Goal: Task Accomplishment & Management: Manage account settings

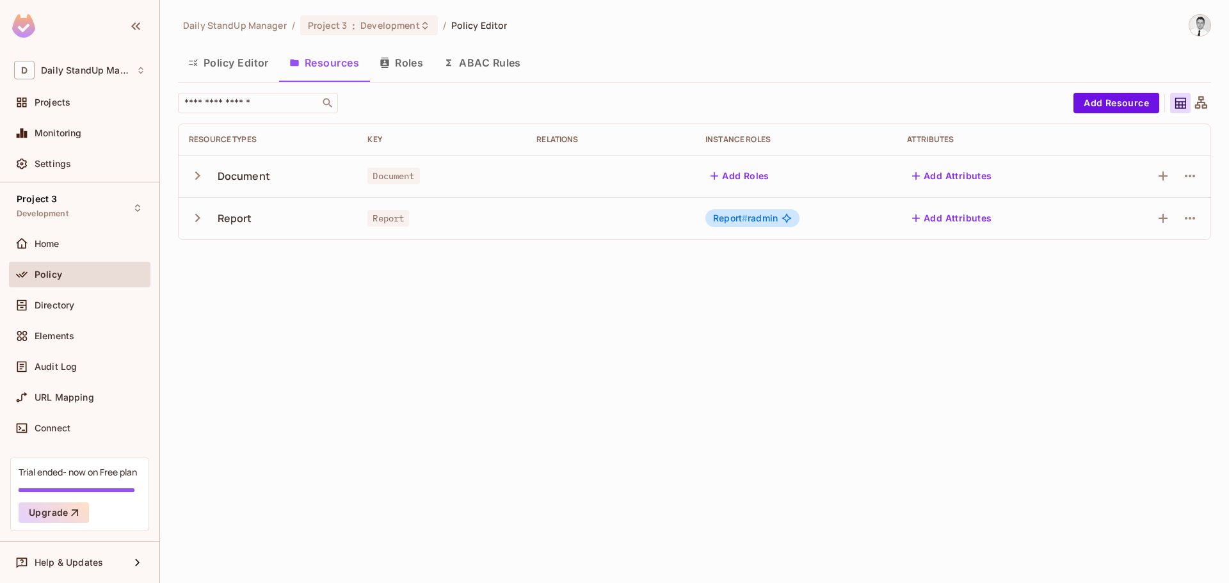
click at [190, 172] on icon "button" at bounding box center [197, 175] width 17 height 17
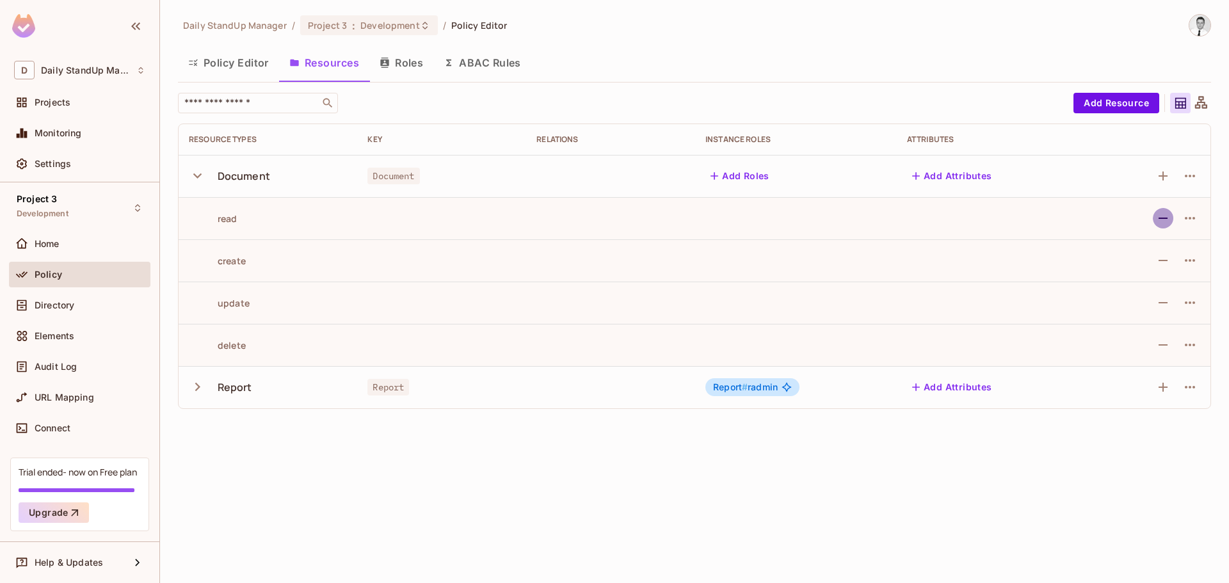
click at [1170, 223] on icon "button" at bounding box center [1163, 218] width 15 height 15
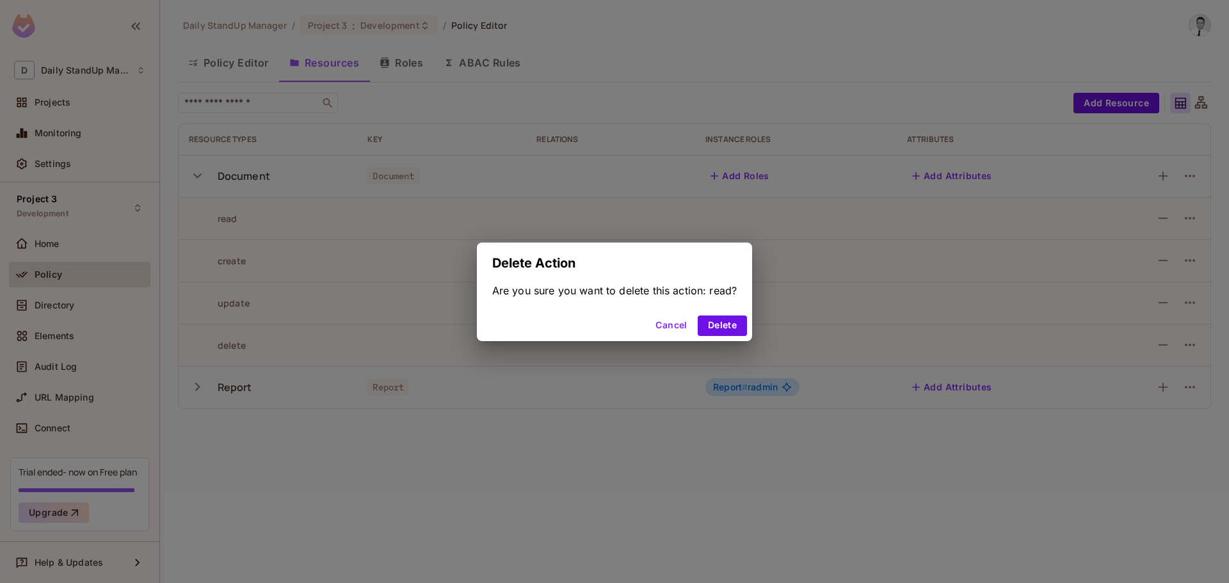
click at [668, 325] on button "Cancel" at bounding box center [671, 326] width 42 height 20
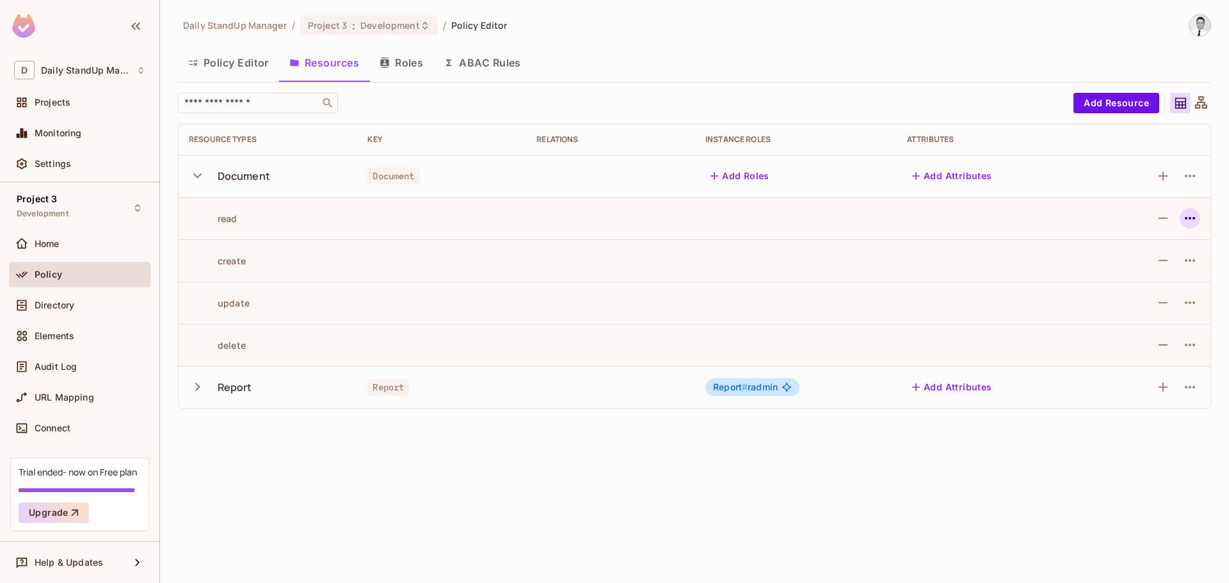
click at [1189, 213] on icon "button" at bounding box center [1190, 218] width 15 height 15
click at [1147, 282] on div "Delete Action" at bounding box center [1147, 276] width 59 height 13
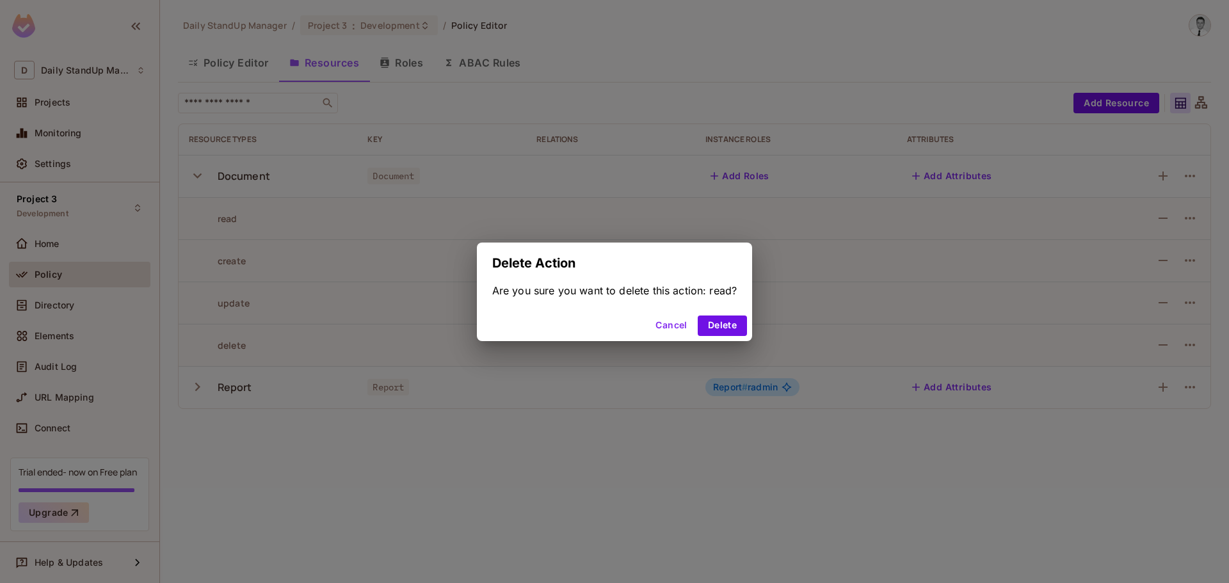
click at [681, 317] on button "Cancel" at bounding box center [671, 326] width 42 height 20
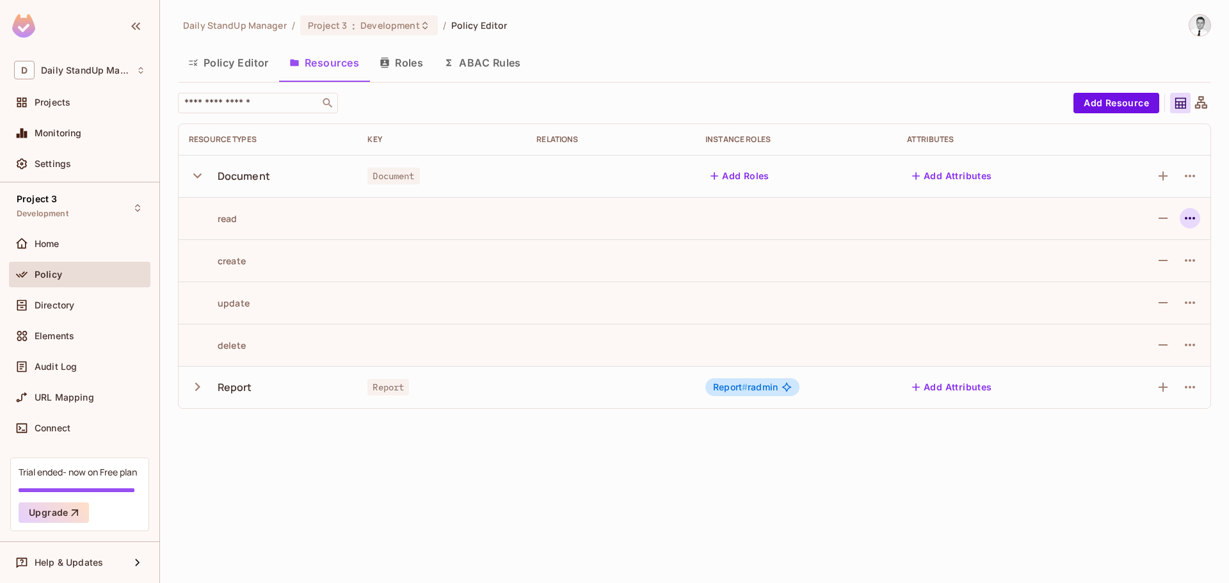
click at [1194, 220] on icon "button" at bounding box center [1190, 218] width 10 height 3
click at [1118, 268] on span "Delete Action" at bounding box center [1147, 276] width 67 height 20
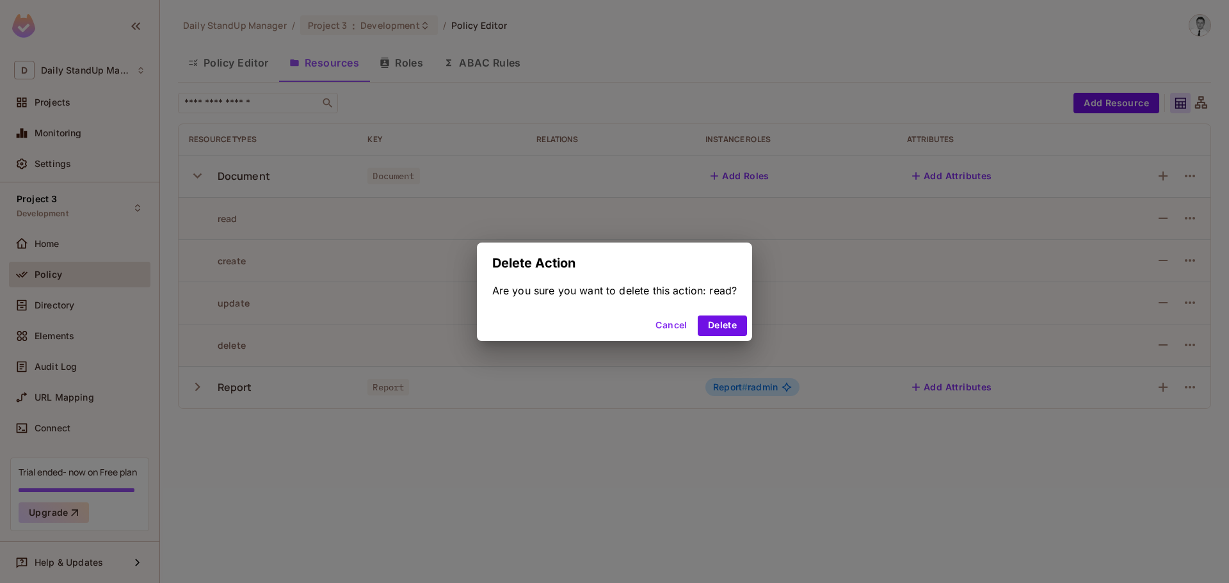
click at [664, 321] on button "Cancel" at bounding box center [671, 326] width 42 height 20
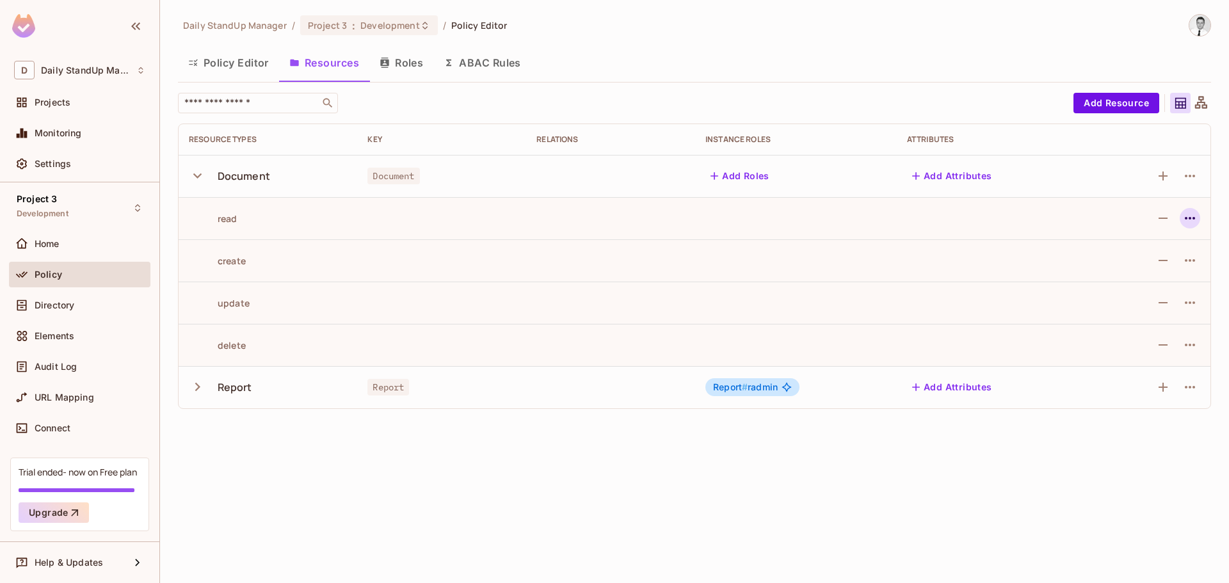
click at [1193, 217] on icon "button" at bounding box center [1190, 218] width 15 height 15
click at [1145, 248] on div "Edit Action" at bounding box center [1141, 247] width 47 height 13
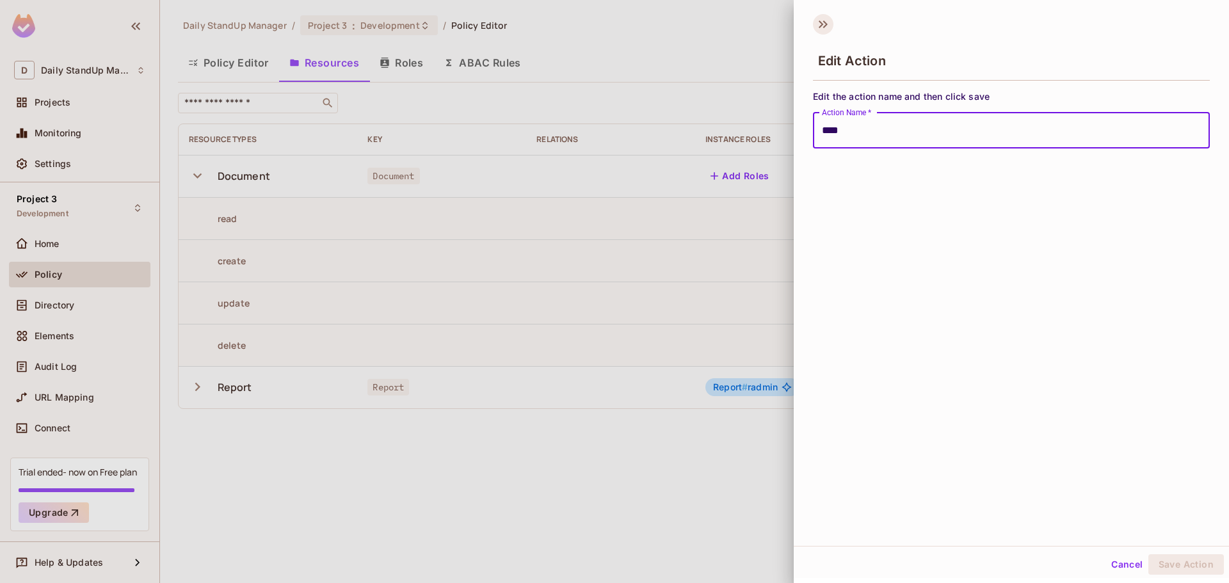
click at [819, 21] on icon at bounding box center [823, 24] width 20 height 20
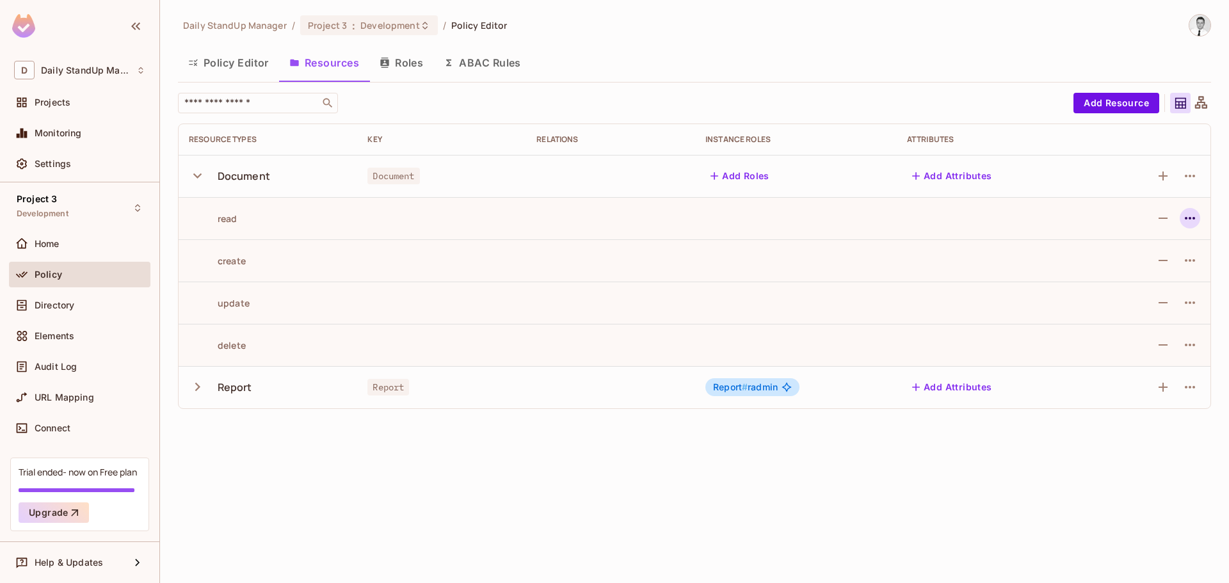
click at [1190, 220] on icon "button" at bounding box center [1190, 218] width 15 height 15
click at [1146, 250] on div "Edit Action" at bounding box center [1141, 247] width 47 height 13
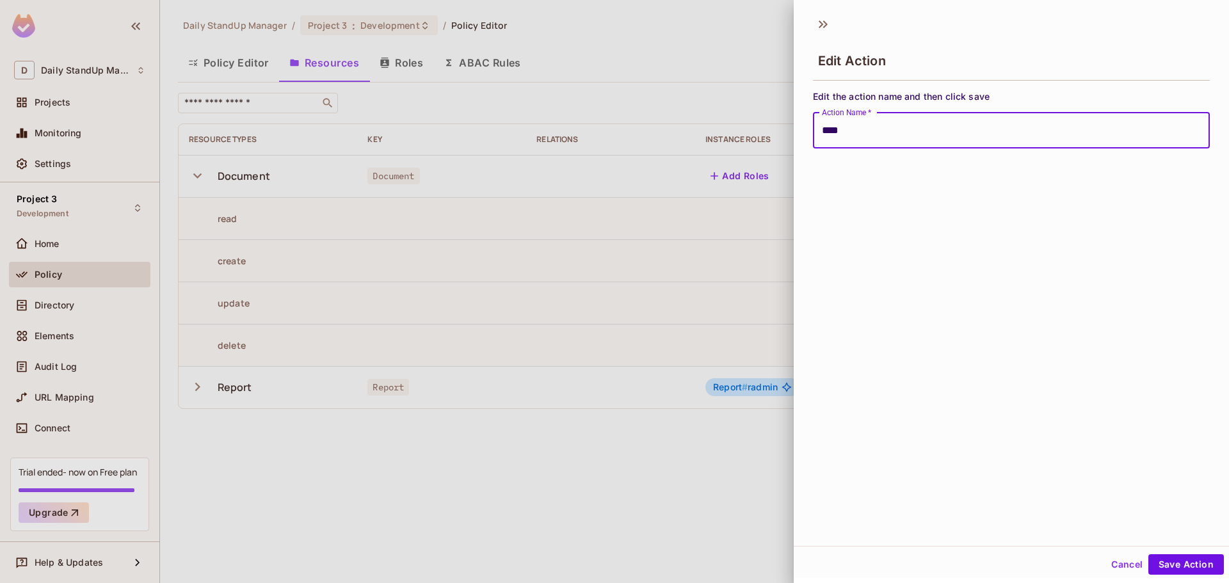
click at [1113, 572] on button "Cancel" at bounding box center [1127, 564] width 42 height 20
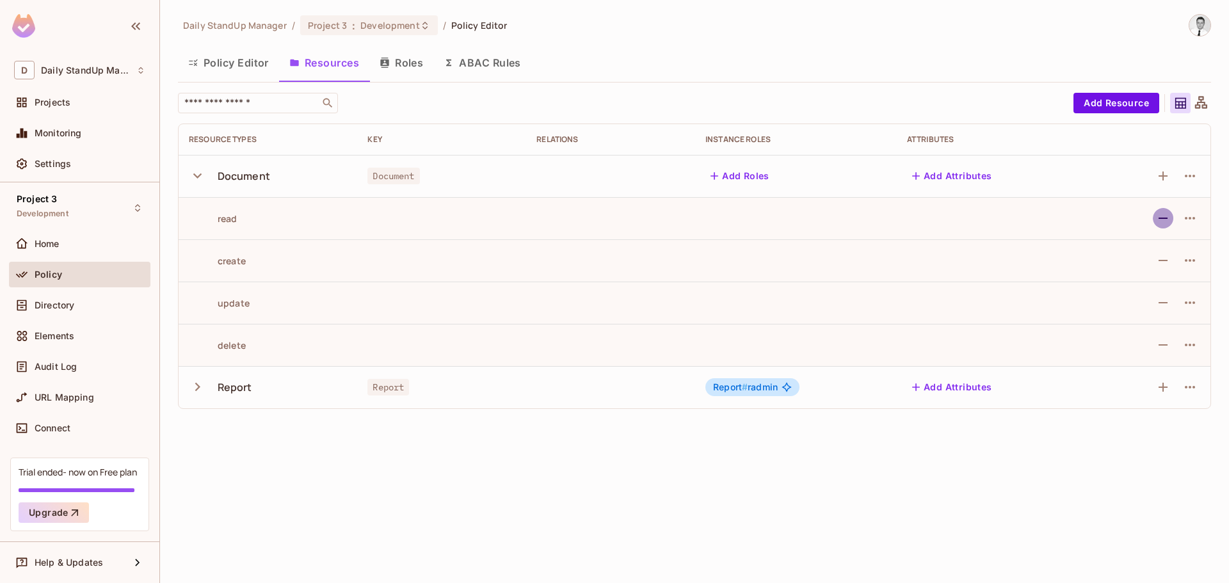
click at [1163, 223] on icon "button" at bounding box center [1163, 218] width 15 height 15
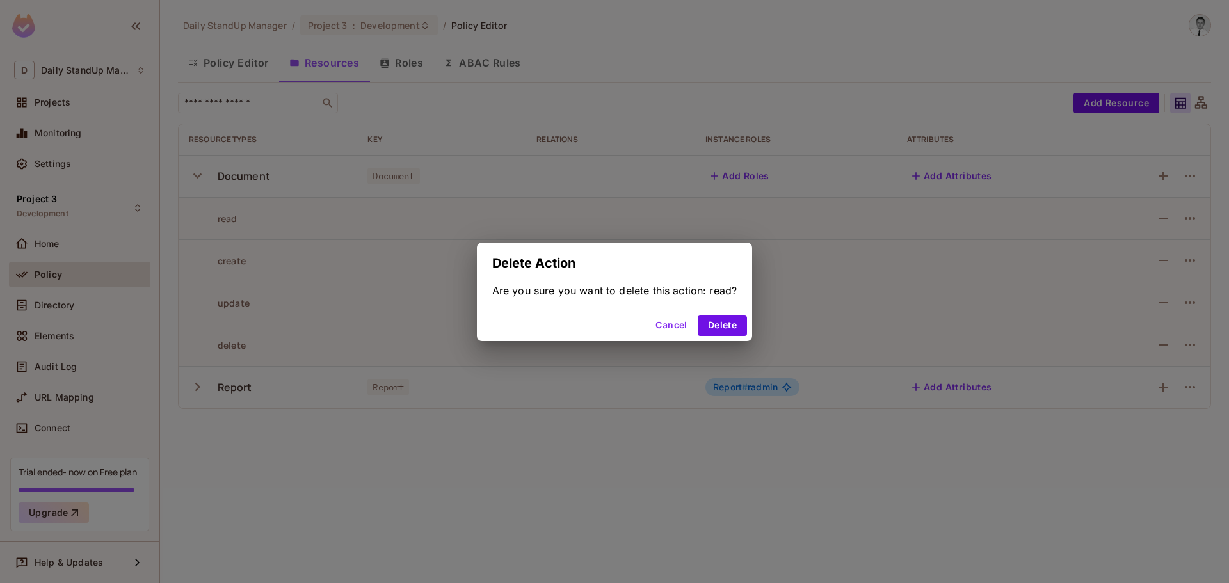
click at [669, 328] on button "Cancel" at bounding box center [671, 326] width 42 height 20
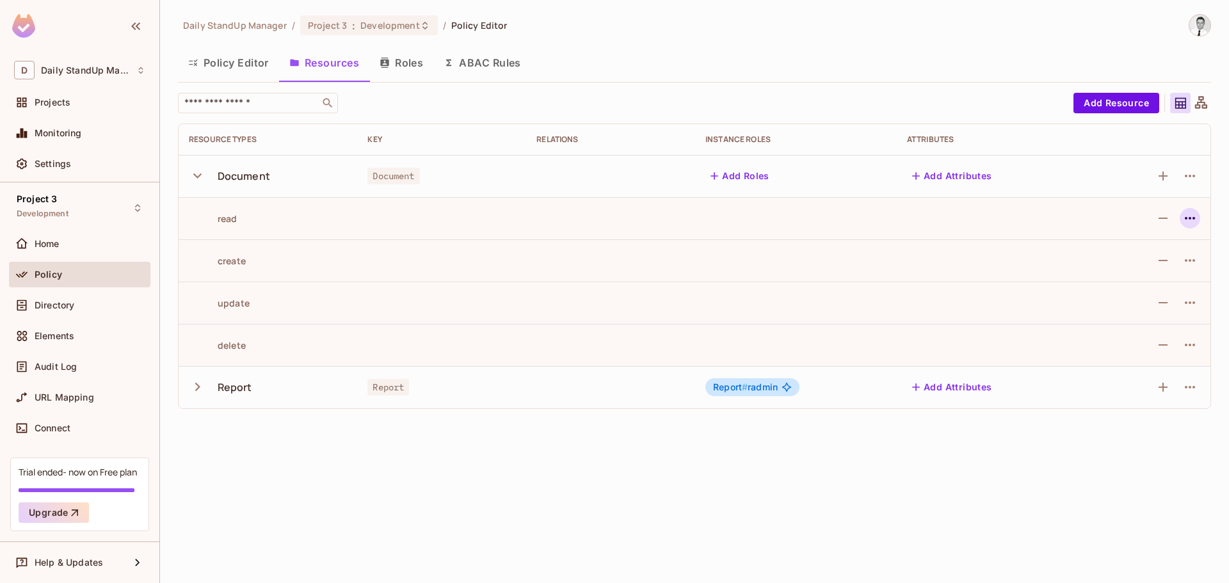
click at [1190, 216] on icon "button" at bounding box center [1190, 218] width 15 height 15
click at [913, 82] on div at bounding box center [614, 291] width 1229 height 583
click at [1193, 217] on icon "button" at bounding box center [1190, 218] width 15 height 15
click at [1136, 252] on div "Edit Action" at bounding box center [1141, 247] width 47 height 13
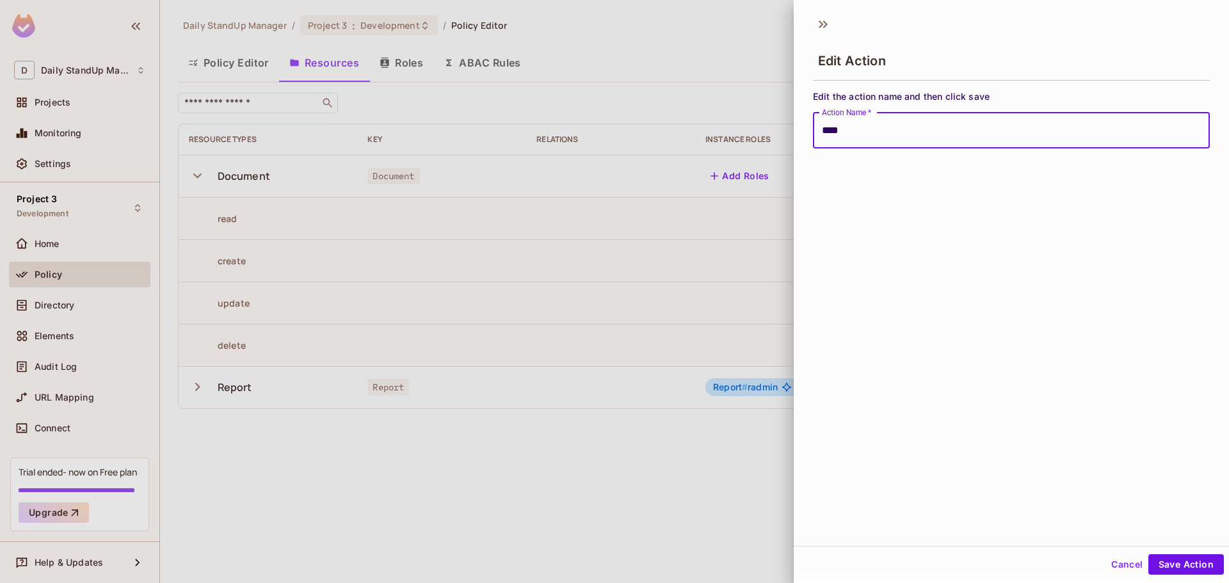
scroll to position [2, 0]
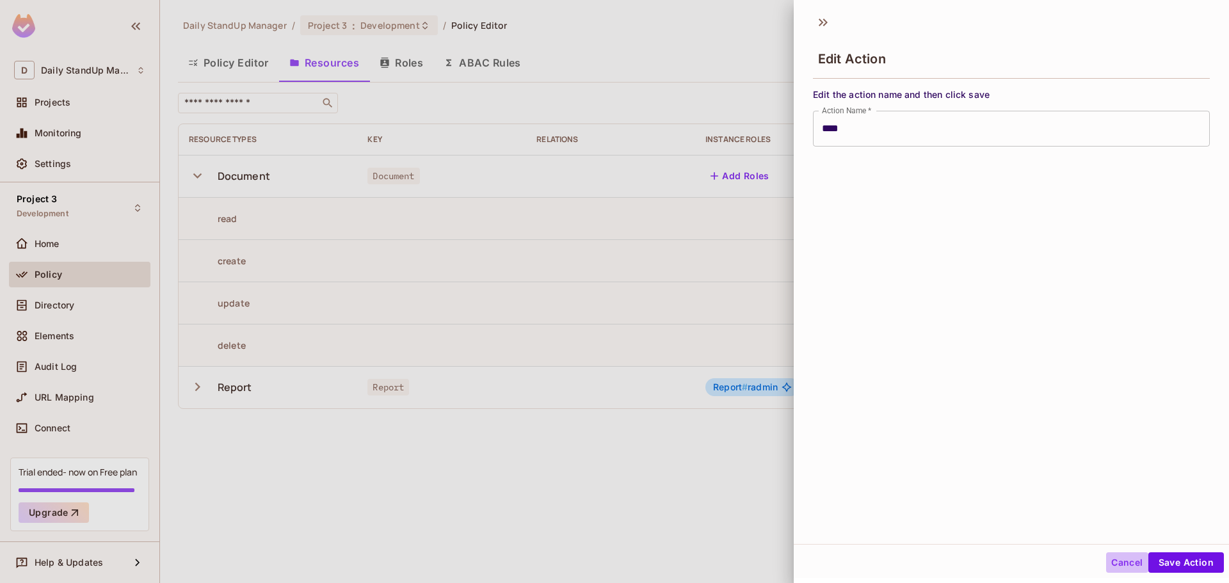
click at [1122, 567] on button "Cancel" at bounding box center [1127, 563] width 42 height 20
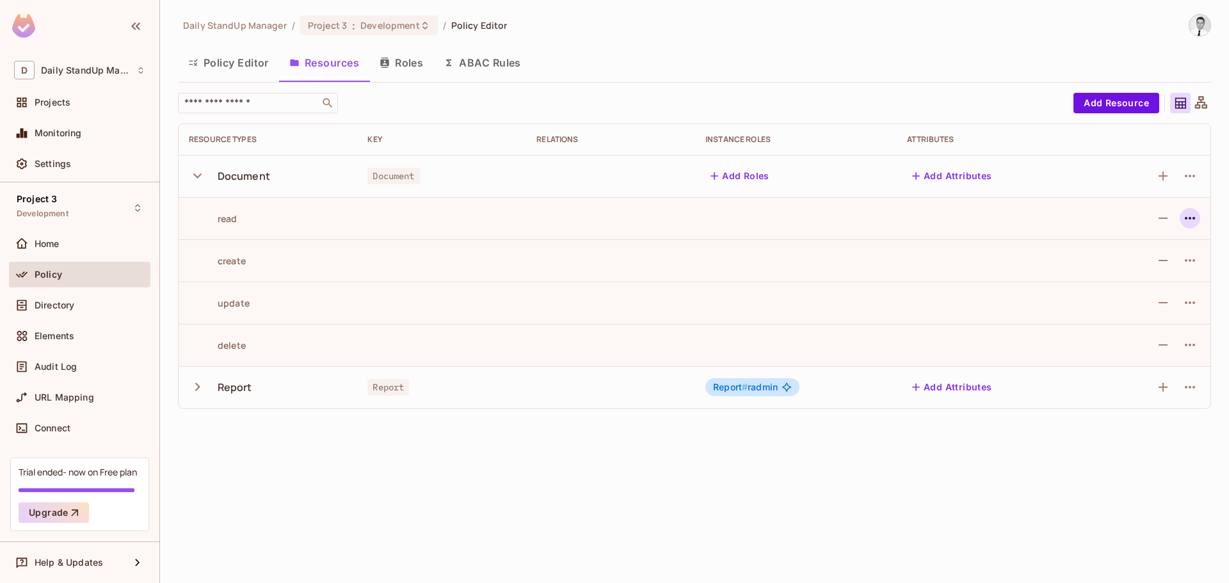
click at [1197, 212] on icon "button" at bounding box center [1190, 218] width 15 height 15
click at [1150, 254] on div "Edit Action" at bounding box center [1141, 247] width 47 height 13
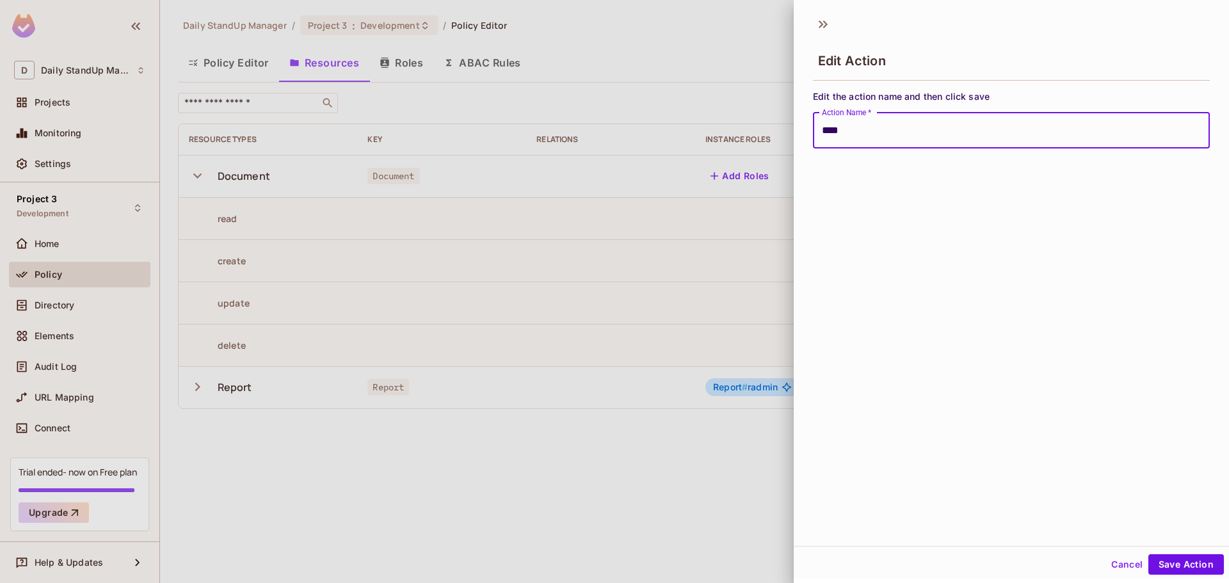
click at [1010, 92] on span "Edit the action name and then click save" at bounding box center [1011, 96] width 397 height 12
click at [973, 86] on div "Edit the action name and then click save Action Name   * **** Action Name   *" at bounding box center [1011, 116] width 435 height 63
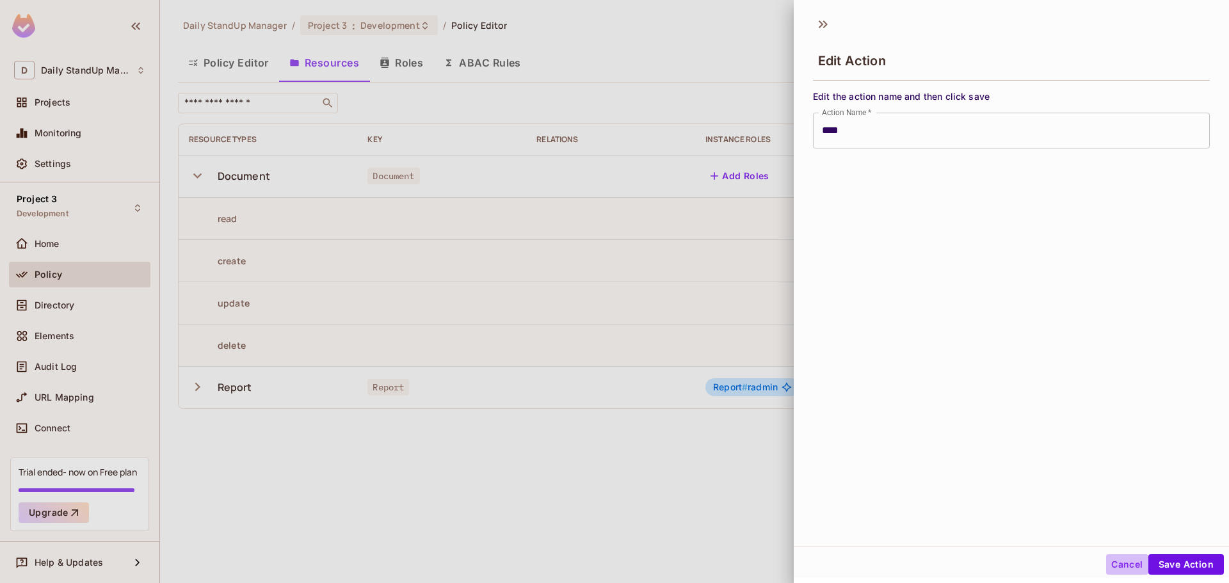
click at [1128, 558] on button "Cancel" at bounding box center [1127, 564] width 42 height 20
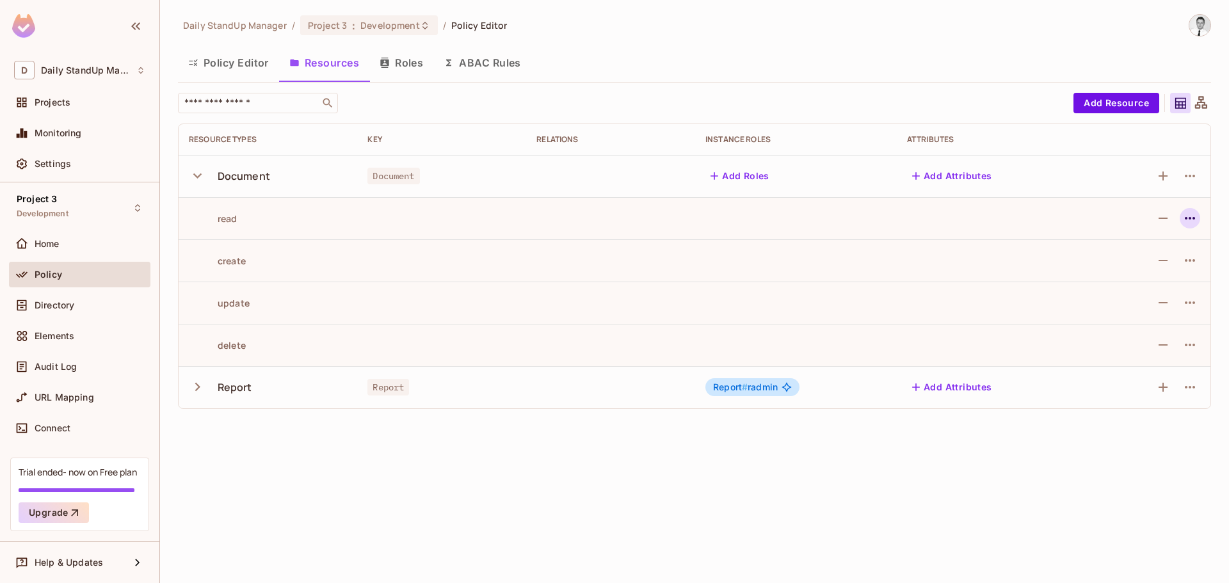
click at [1191, 223] on icon "button" at bounding box center [1190, 218] width 15 height 15
click at [1148, 249] on div "Edit Action" at bounding box center [1141, 247] width 47 height 13
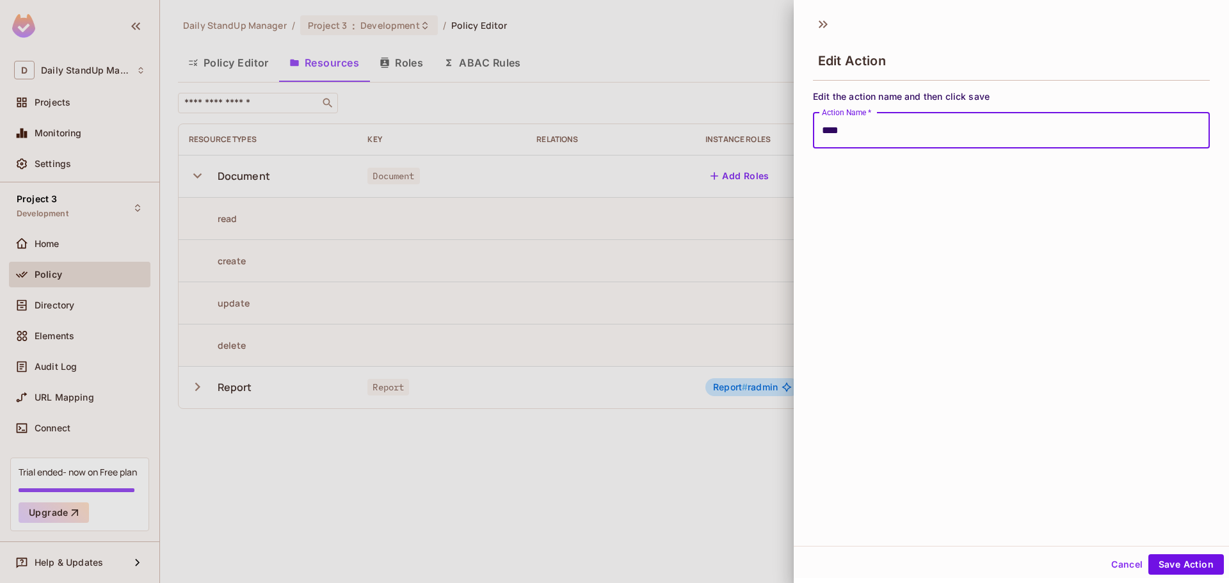
click at [900, 139] on input "****" at bounding box center [1011, 131] width 397 height 36
click at [1196, 567] on button "Save Action" at bounding box center [1187, 564] width 76 height 20
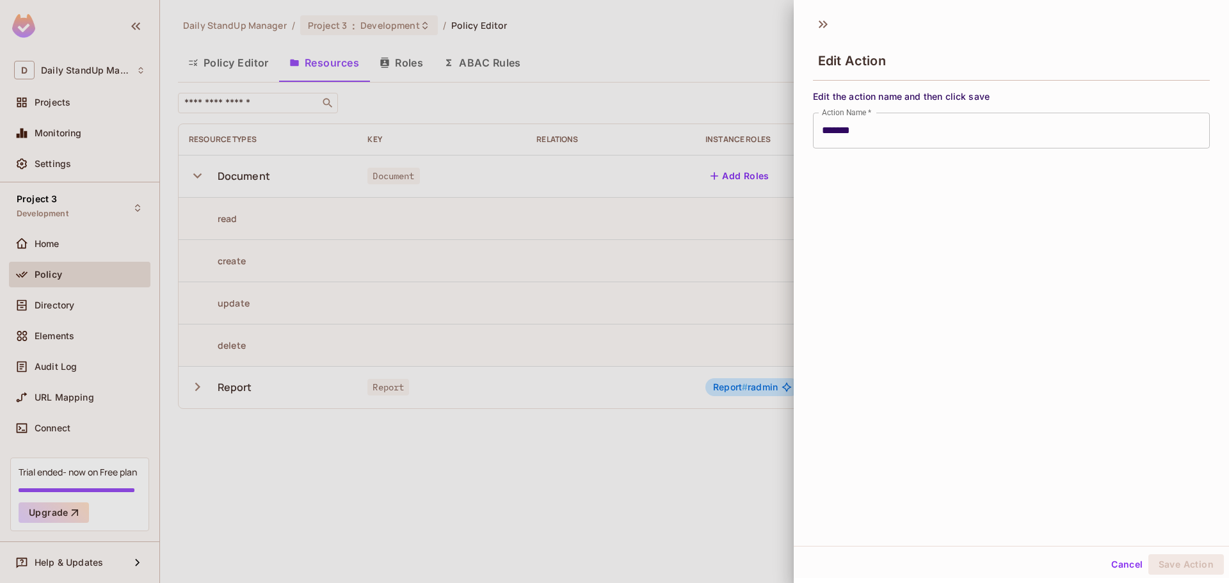
type input "****"
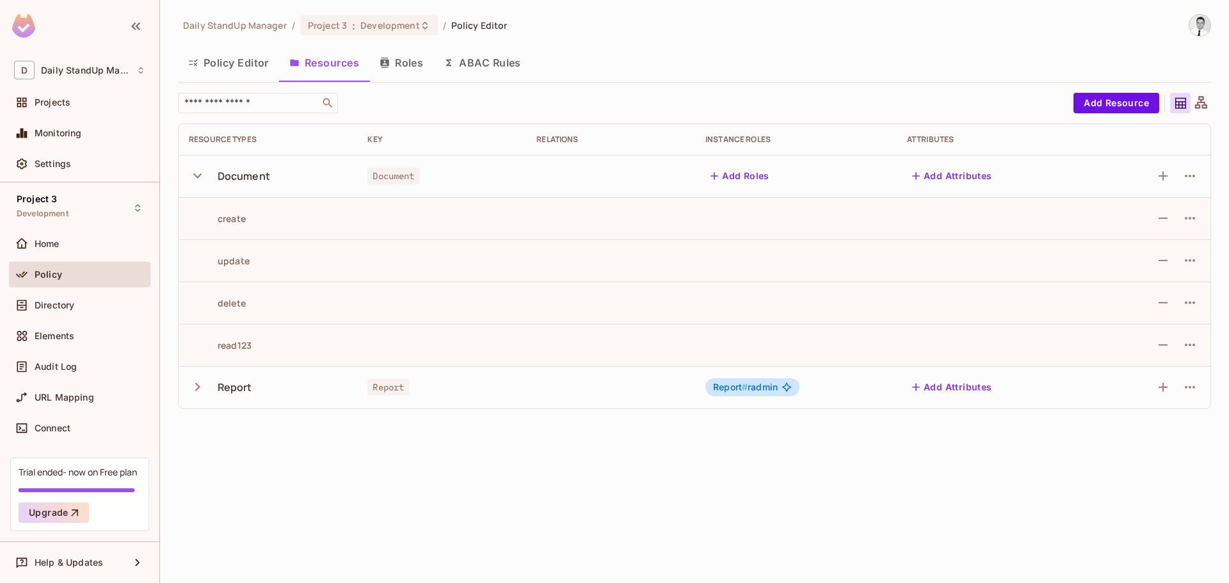
click at [680, 65] on div "Policy Editor Resources Roles ABAC Rules" at bounding box center [694, 63] width 1033 height 32
click at [750, 234] on td at bounding box center [796, 218] width 202 height 42
click at [62, 250] on div "Home" at bounding box center [79, 243] width 131 height 15
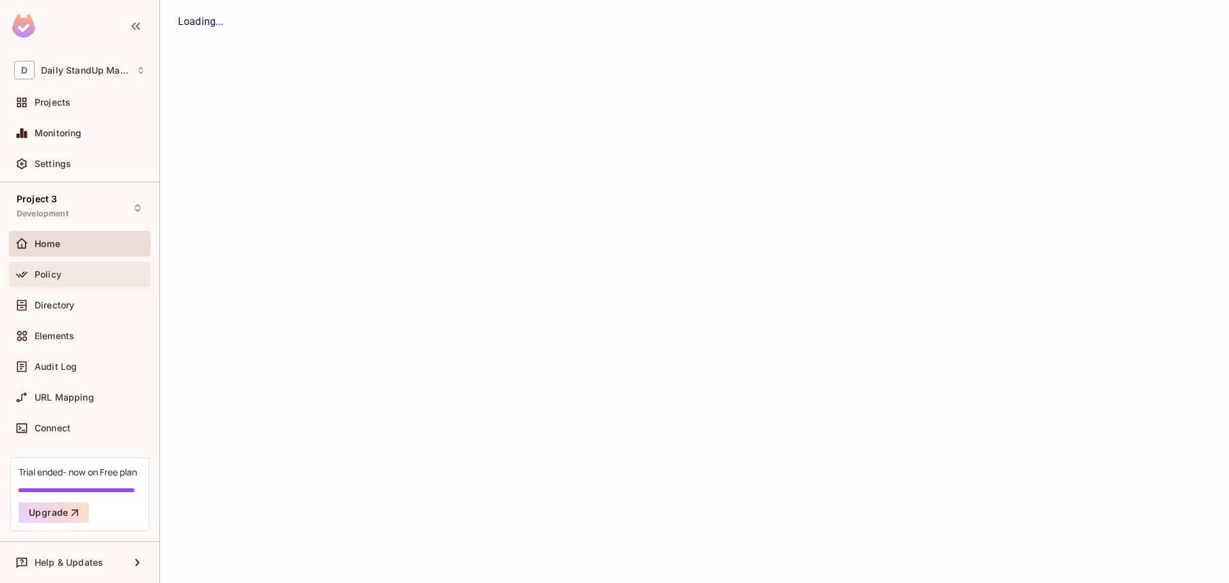
click at [51, 277] on span "Policy" at bounding box center [48, 275] width 27 height 10
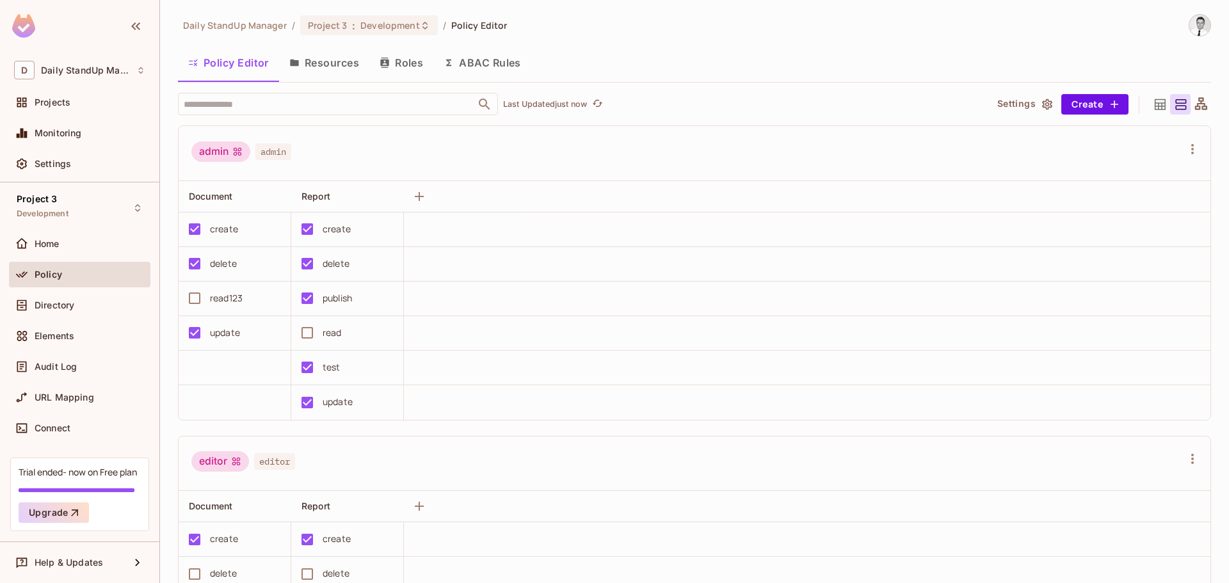
click at [335, 56] on button "Resources" at bounding box center [324, 63] width 90 height 32
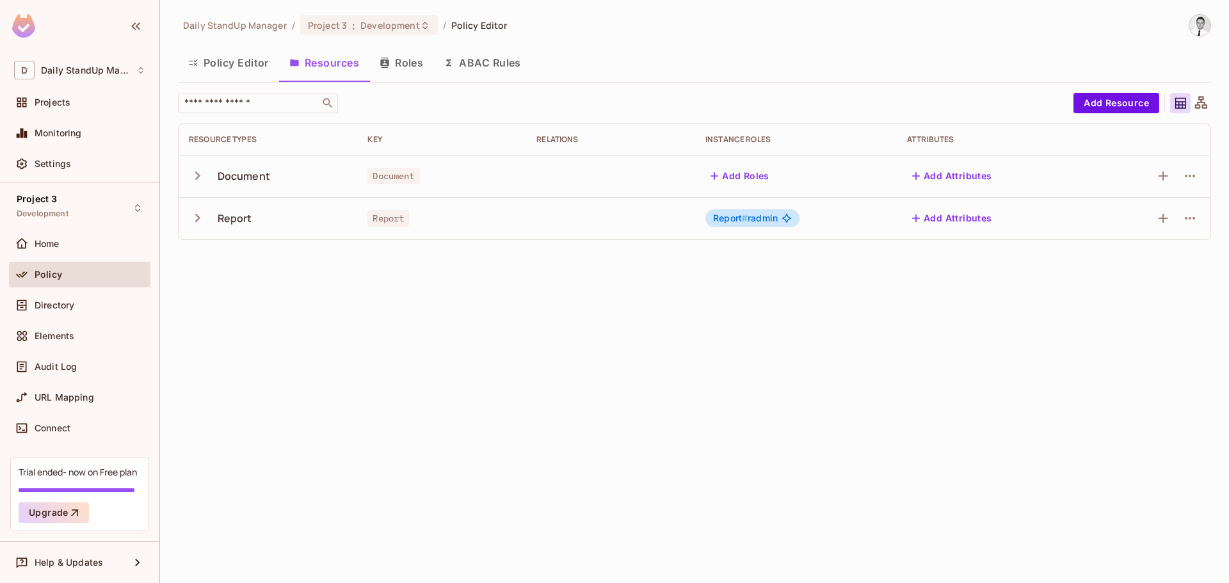
click at [204, 175] on icon "button" at bounding box center [197, 175] width 17 height 17
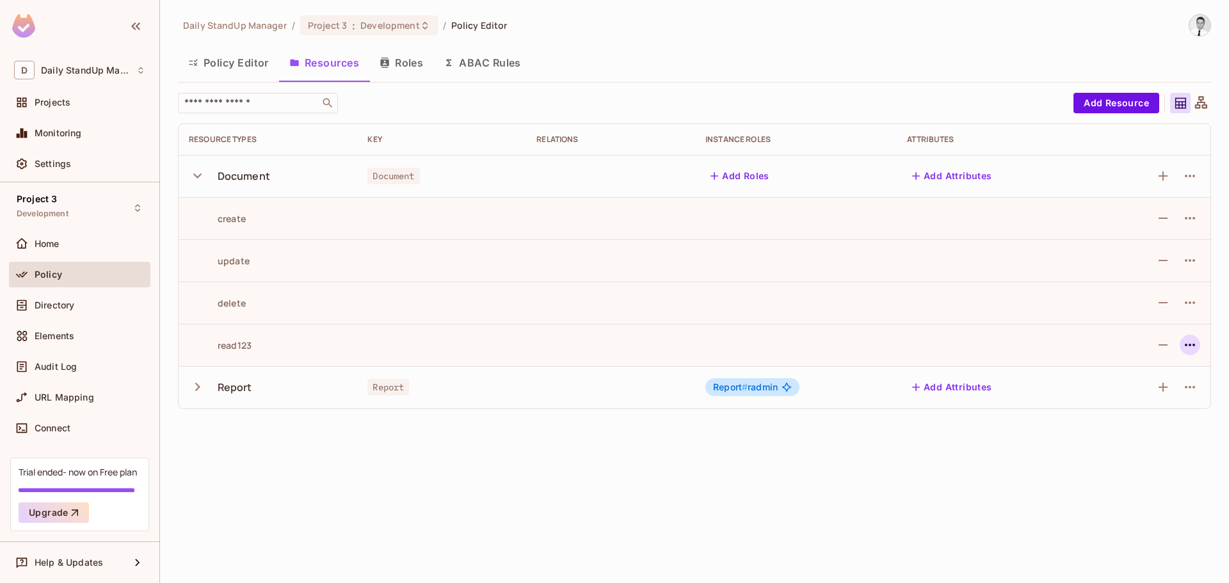
click at [1193, 341] on icon "button" at bounding box center [1190, 344] width 15 height 15
click at [1152, 371] on div "Edit Action" at bounding box center [1141, 374] width 47 height 13
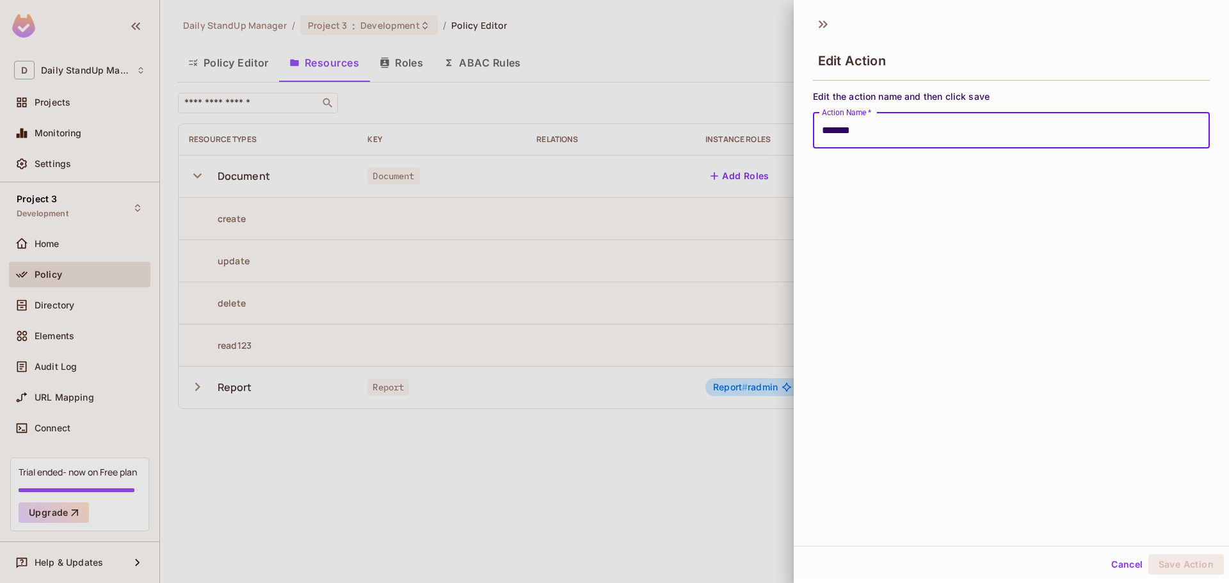
click at [895, 131] on input "*******" at bounding box center [1011, 131] width 397 height 36
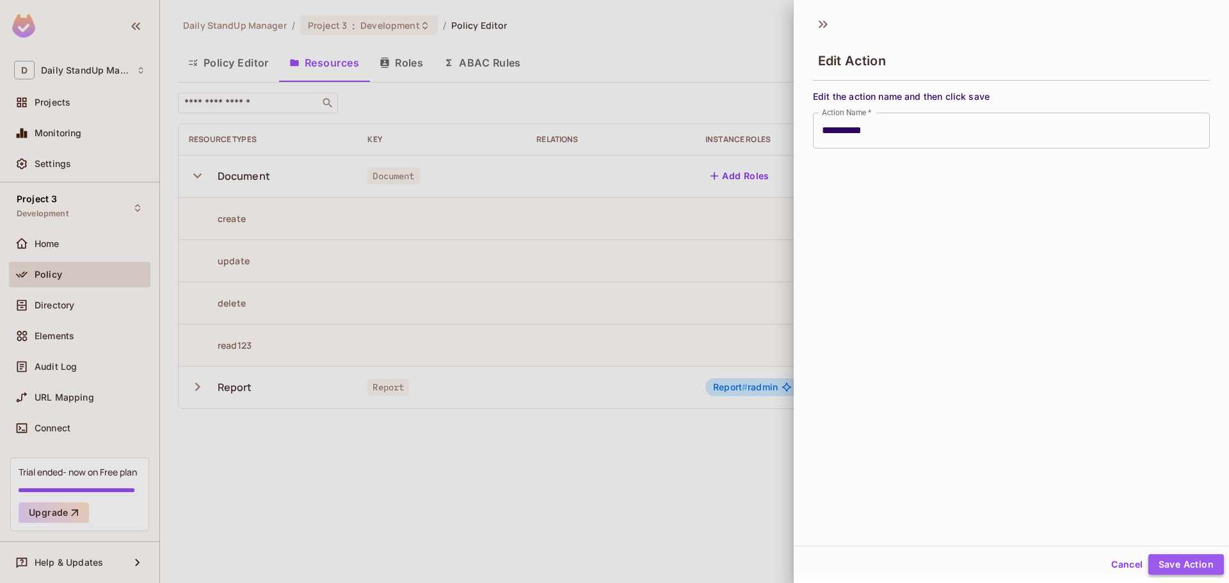
click at [1179, 561] on button "Save Action" at bounding box center [1187, 564] width 76 height 20
type input "*******"
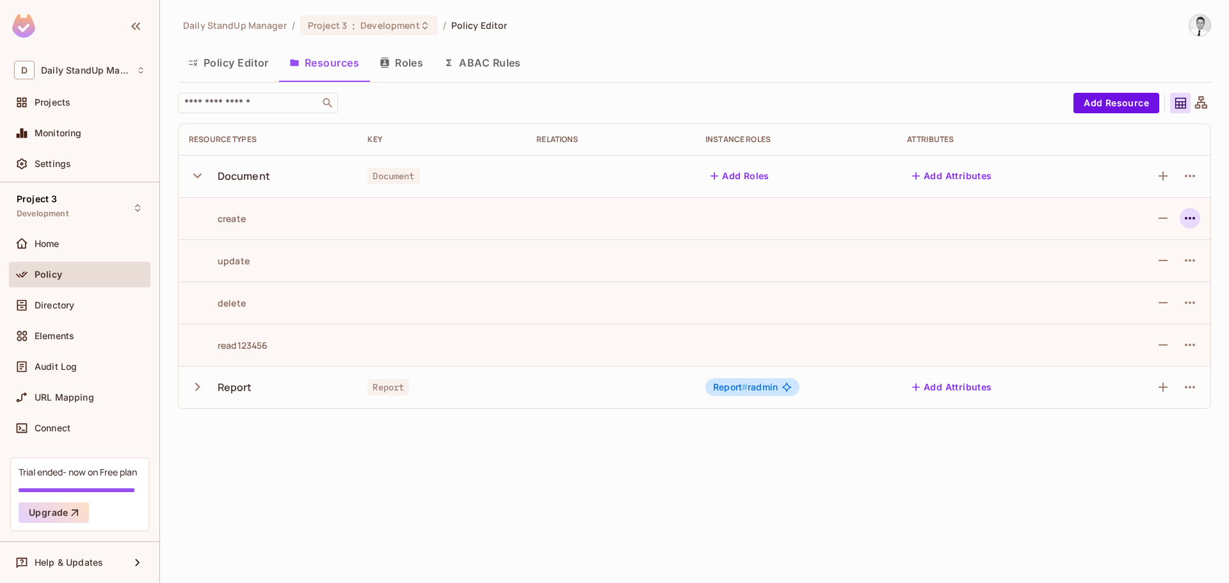
click at [1190, 214] on icon "button" at bounding box center [1190, 218] width 15 height 15
click at [1151, 254] on div "Edit Action" at bounding box center [1141, 247] width 47 height 13
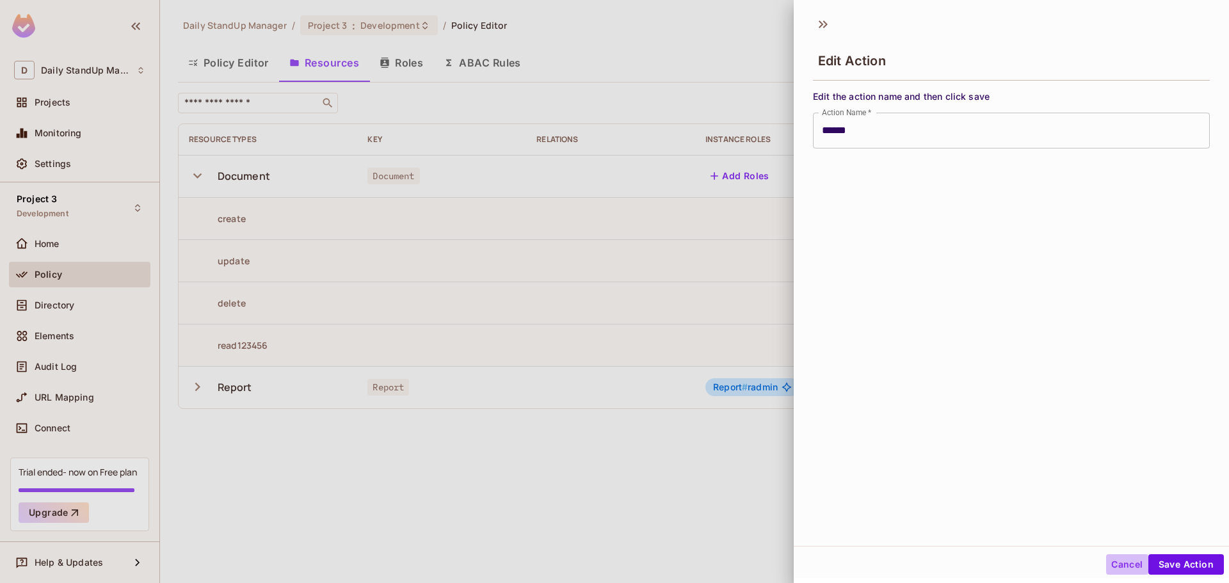
click at [1112, 561] on button "Cancel" at bounding box center [1127, 564] width 42 height 20
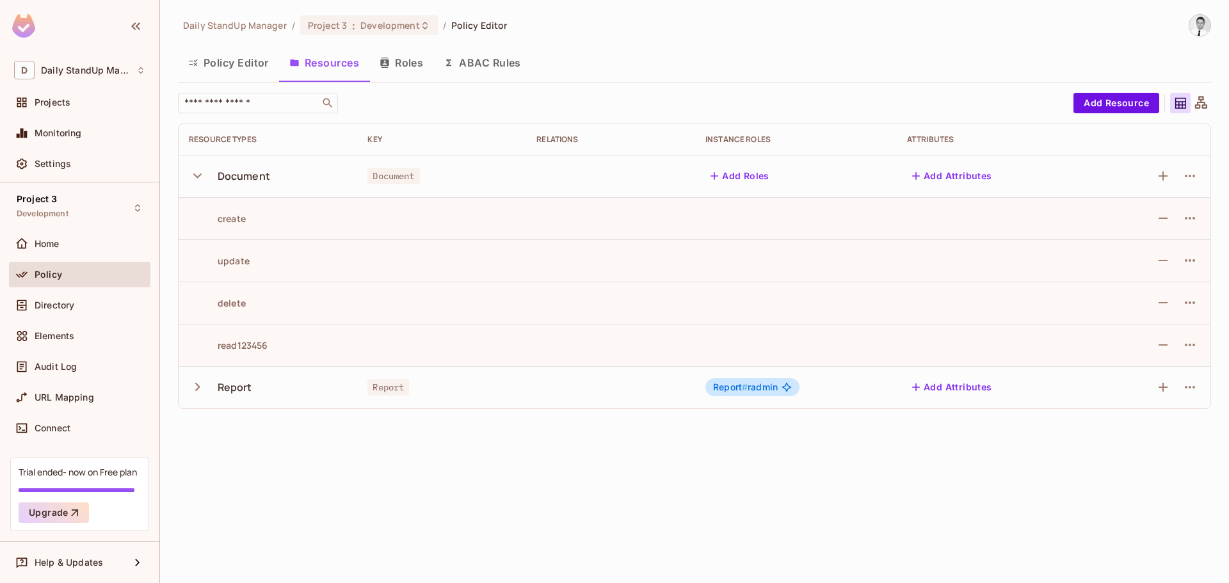
click at [647, 74] on div "Policy Editor Resources Roles ABAC Rules" at bounding box center [694, 63] width 1033 height 32
click at [682, 69] on div "Policy Editor Resources Roles ABAC Rules" at bounding box center [694, 63] width 1033 height 32
click at [654, 279] on td at bounding box center [610, 260] width 169 height 42
click at [1195, 220] on icon "button" at bounding box center [1190, 218] width 15 height 15
click at [1152, 245] on div "Edit Action" at bounding box center [1141, 247] width 47 height 13
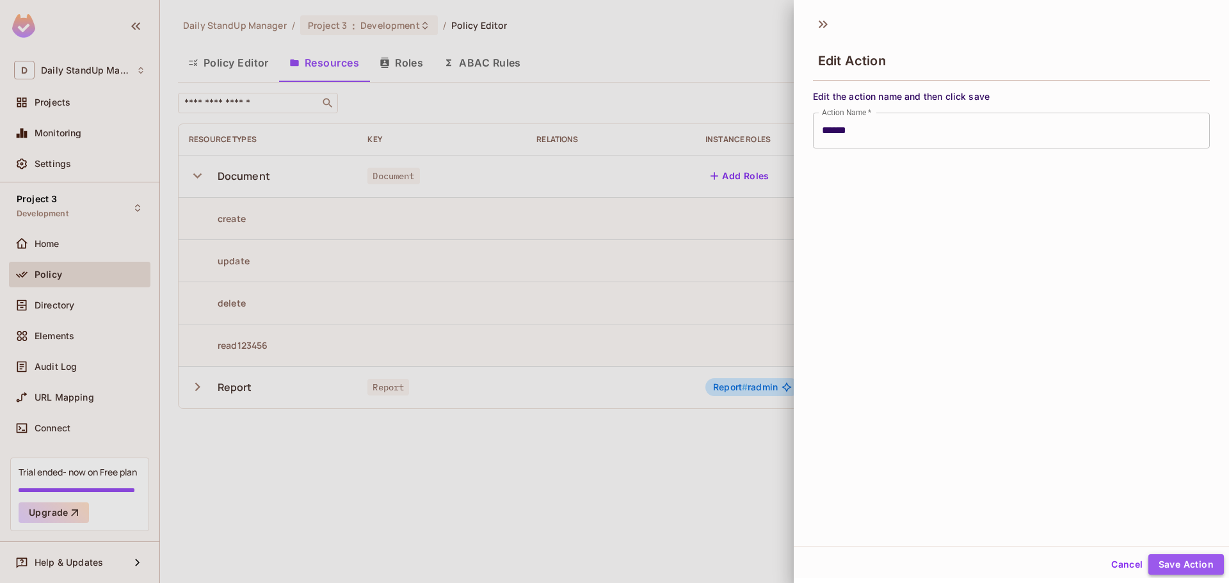
click at [1167, 564] on button "Save Action" at bounding box center [1187, 564] width 76 height 20
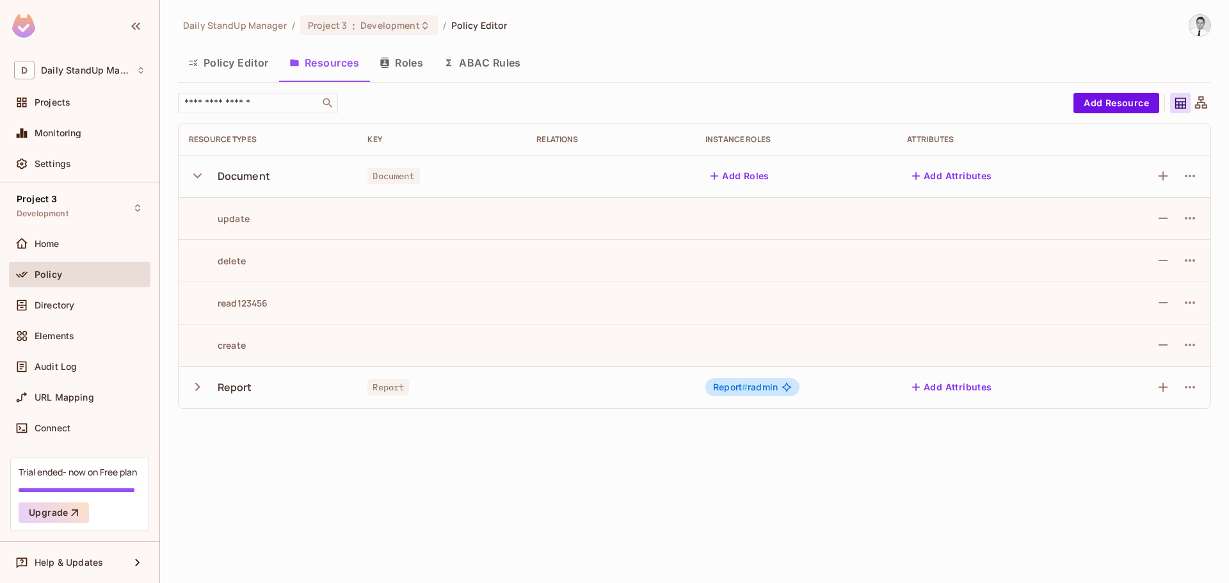
click at [423, 61] on button "Roles" at bounding box center [401, 63] width 64 height 32
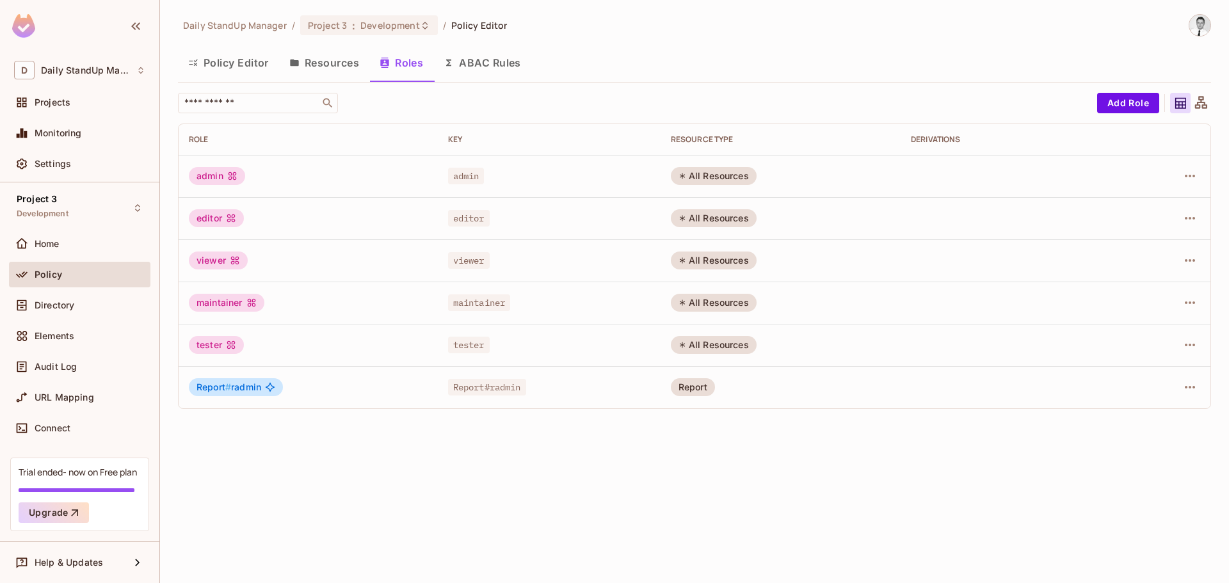
click at [339, 71] on button "Resources" at bounding box center [324, 63] width 90 height 32
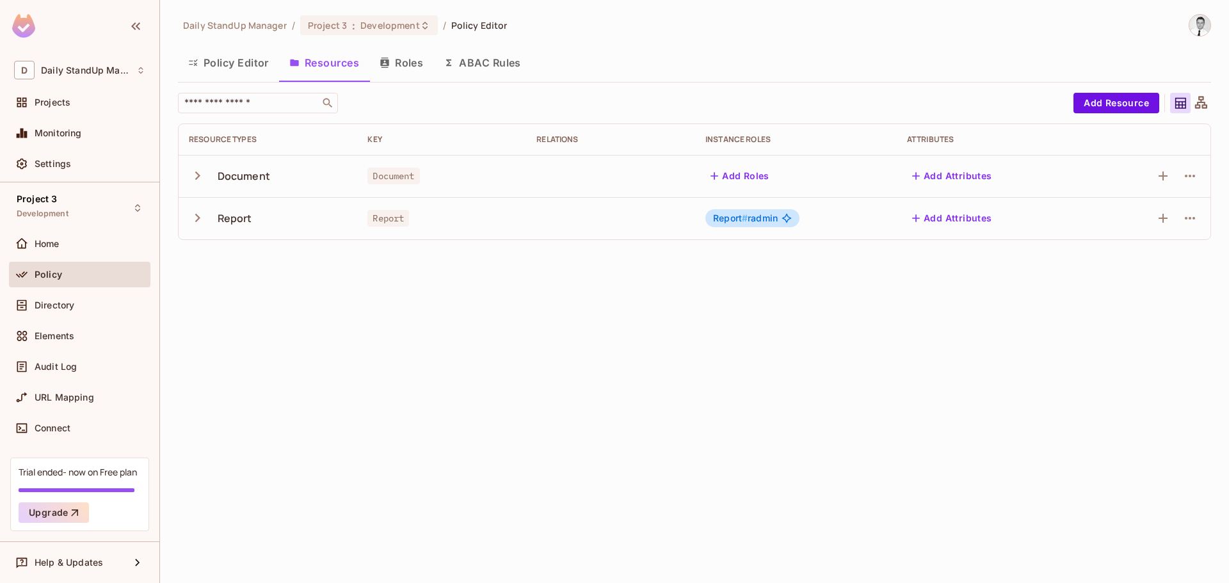
click at [195, 175] on icon "button" at bounding box center [197, 175] width 17 height 17
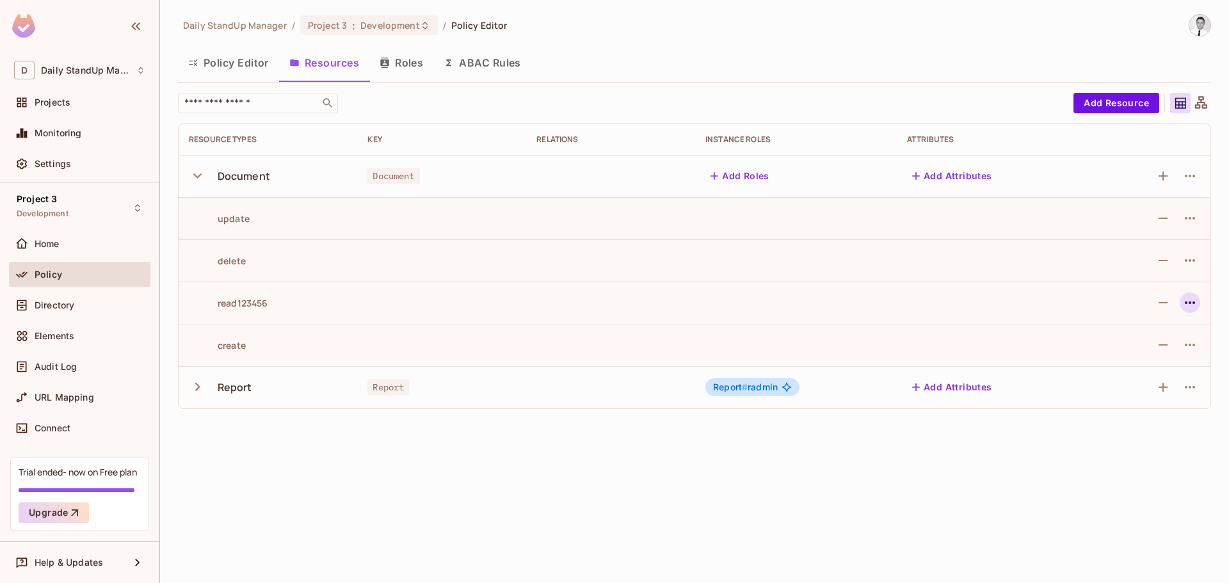
click at [1183, 302] on icon "button" at bounding box center [1190, 302] width 15 height 15
click at [1145, 335] on div "Edit Action" at bounding box center [1141, 332] width 47 height 13
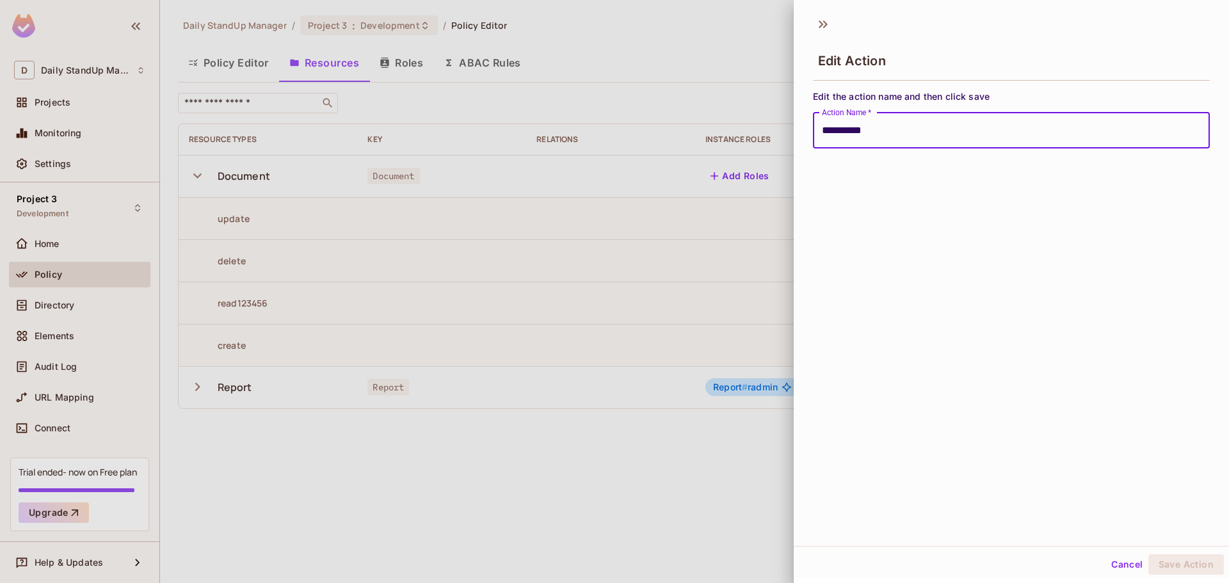
click at [896, 136] on input "**********" at bounding box center [1011, 131] width 397 height 36
click at [1184, 564] on button "Save Action" at bounding box center [1187, 564] width 76 height 20
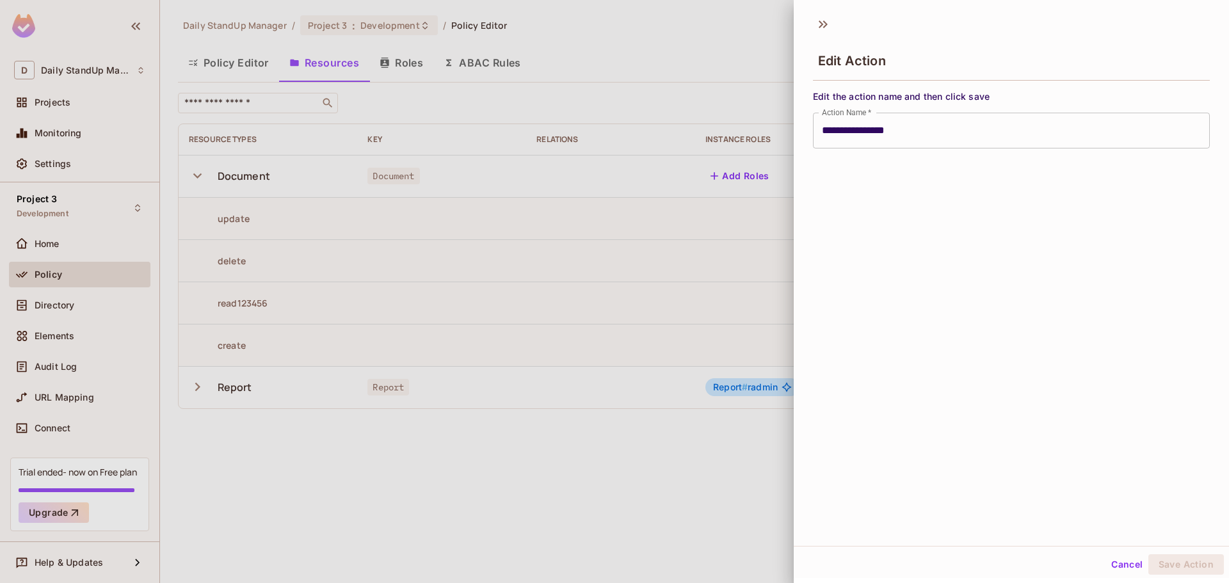
type input "**********"
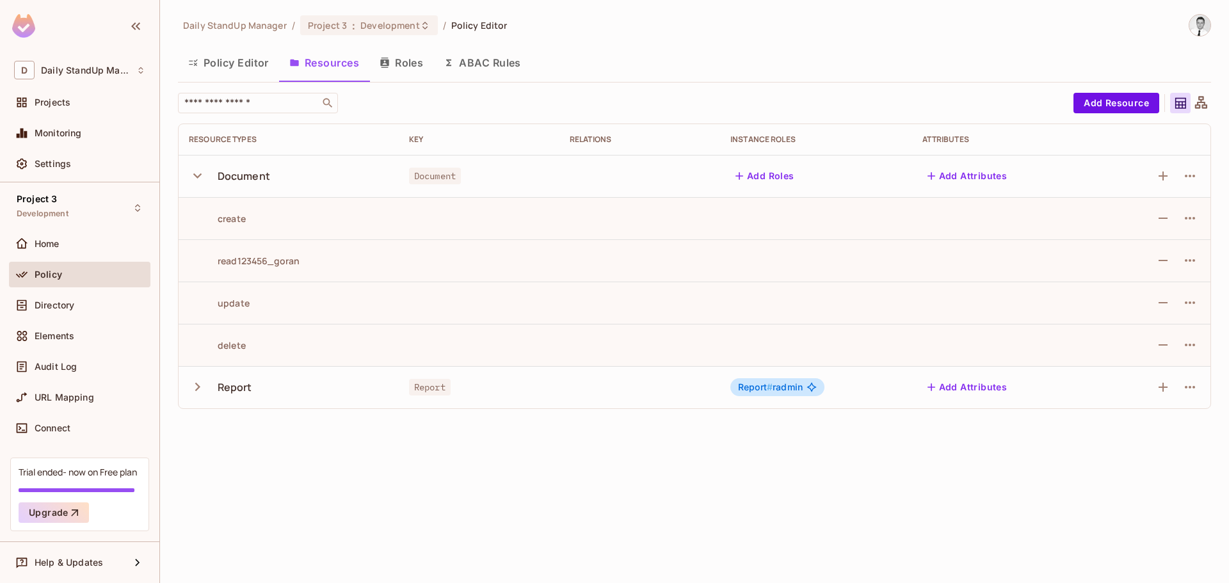
click at [898, 91] on div "Daily StandUp Manager / Project 3 : Development / Policy Editor Policy Editor R…" at bounding box center [694, 216] width 1033 height 405
click at [399, 56] on button "Roles" at bounding box center [401, 63] width 64 height 32
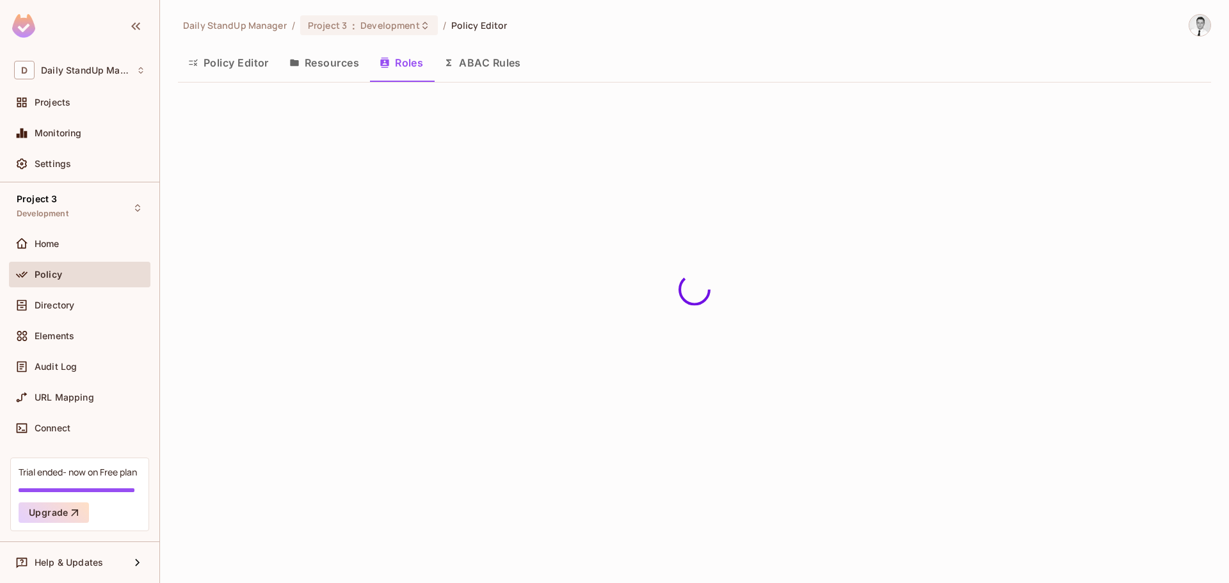
click at [309, 63] on button "Resources" at bounding box center [324, 63] width 90 height 32
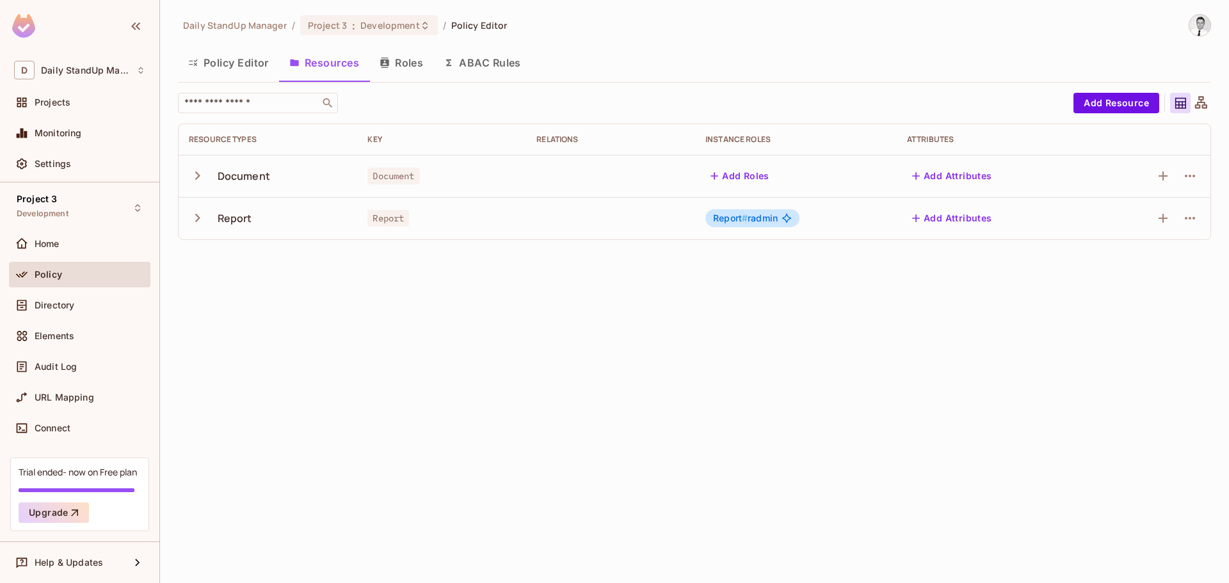
click at [188, 172] on td "Document" at bounding box center [268, 176] width 179 height 42
click at [198, 172] on icon "button" at bounding box center [197, 175] width 17 height 17
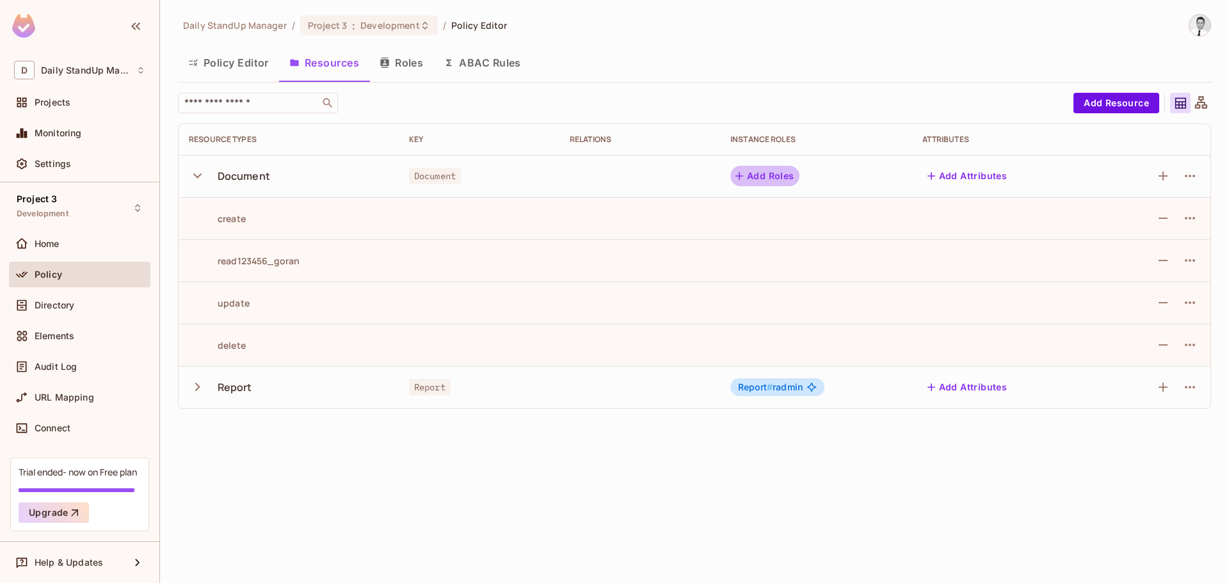
click at [784, 174] on button "Add Roles" at bounding box center [765, 176] width 69 height 20
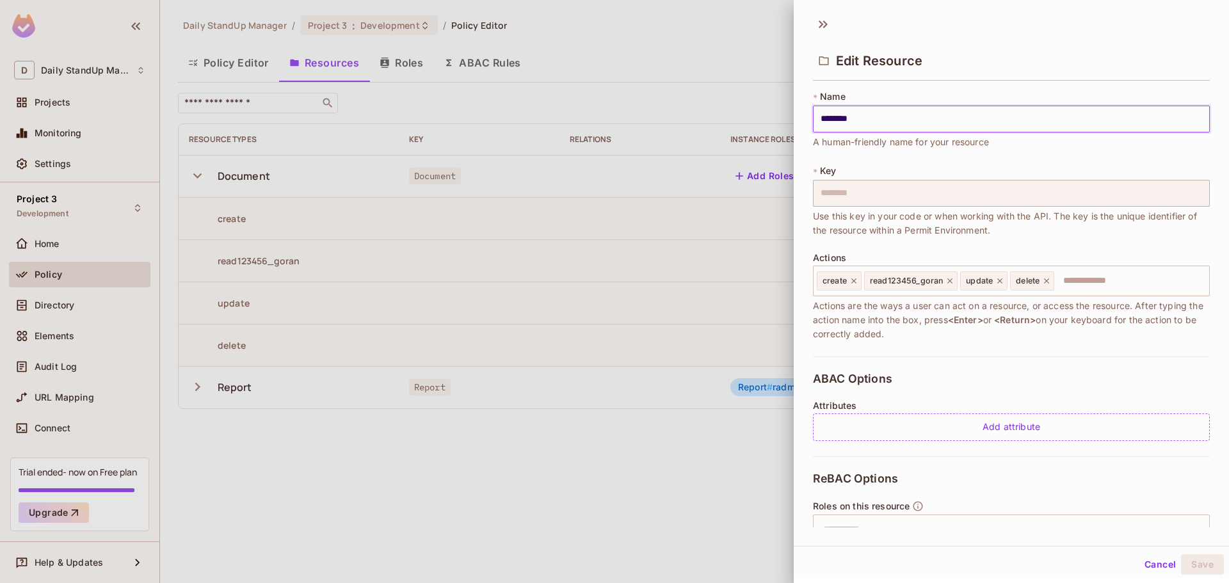
click at [1156, 563] on button "Cancel" at bounding box center [1161, 564] width 42 height 20
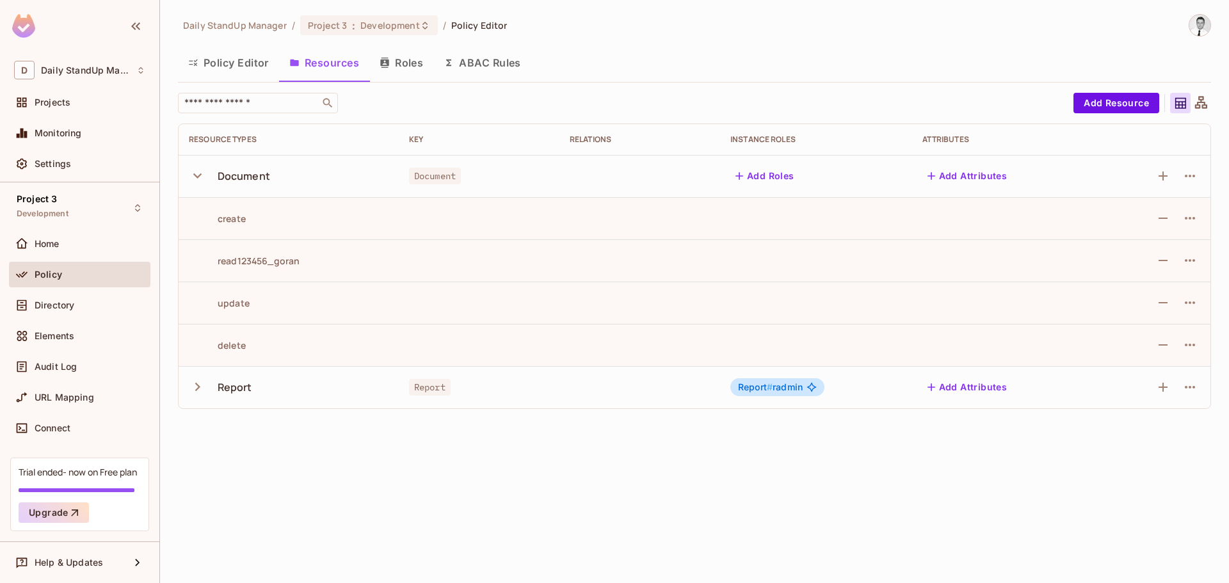
click at [246, 58] on button "Policy Editor" at bounding box center [228, 63] width 101 height 32
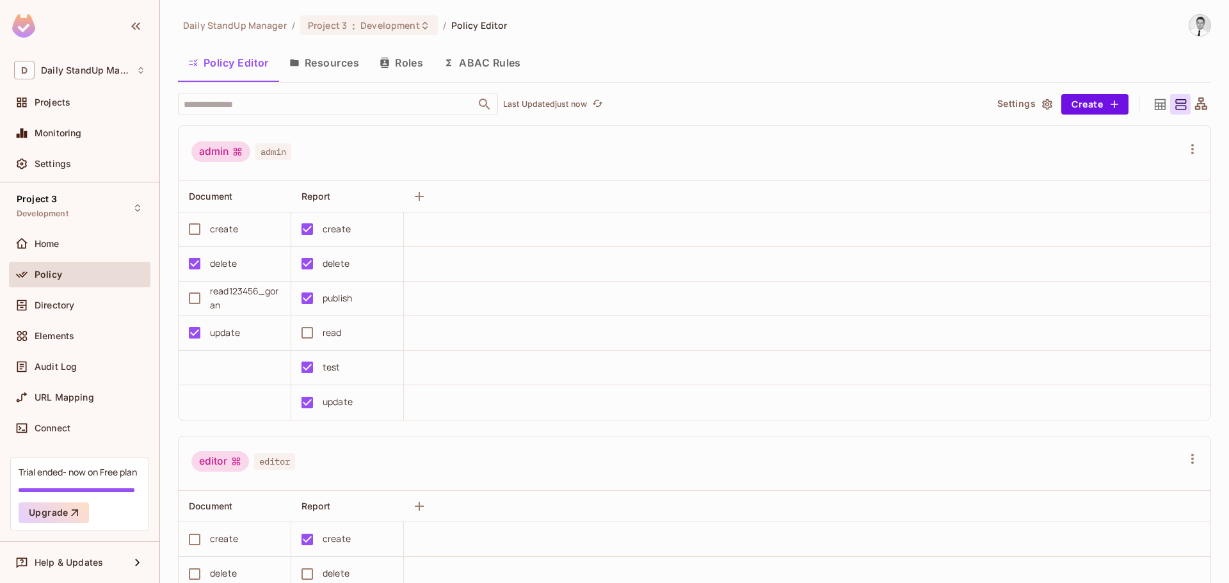
click at [384, 69] on button "Roles" at bounding box center [401, 63] width 64 height 32
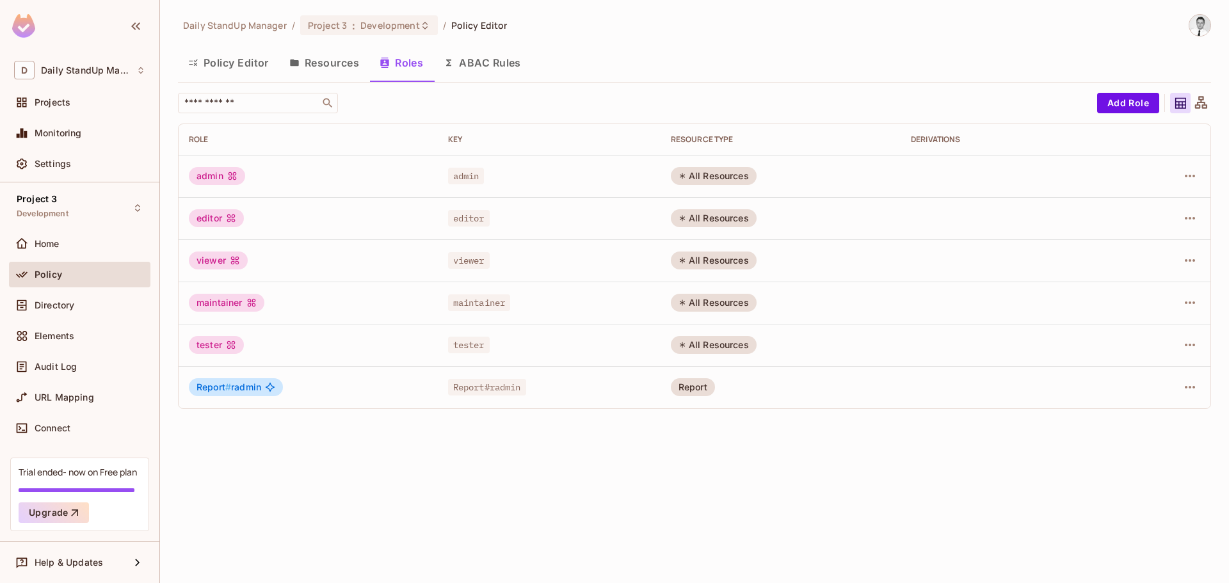
click at [226, 174] on div "admin" at bounding box center [217, 176] width 56 height 18
click at [709, 106] on div "​" at bounding box center [634, 103] width 913 height 20
click at [703, 134] on div "RESOURCE TYPE" at bounding box center [781, 139] width 220 height 10
click at [319, 60] on button "Resources" at bounding box center [324, 63] width 90 height 32
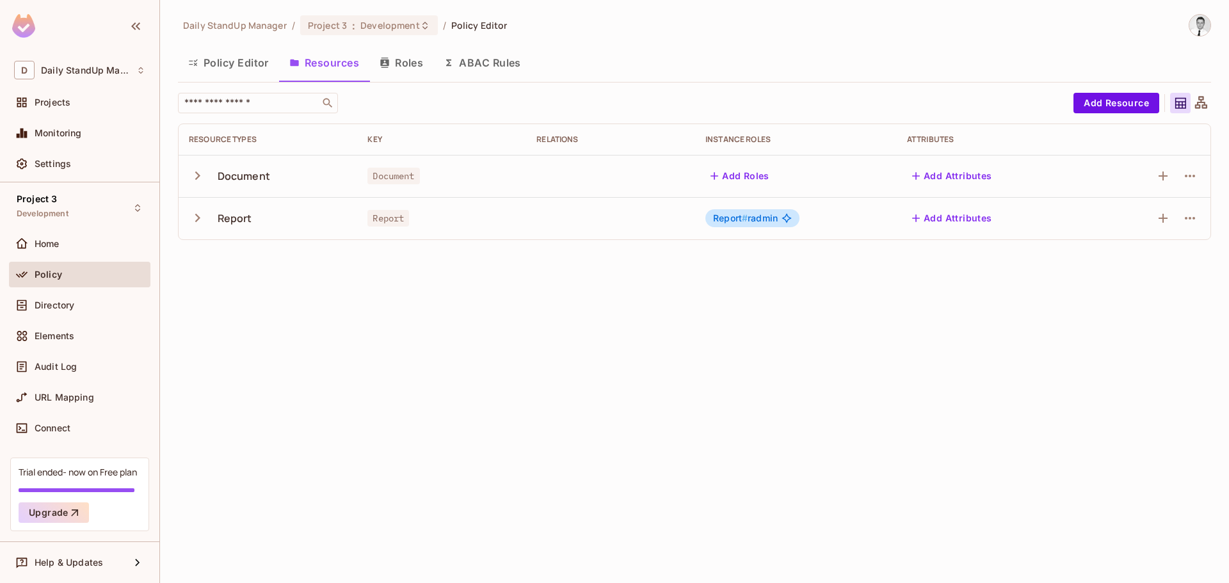
click at [400, 66] on button "Roles" at bounding box center [401, 63] width 64 height 32
click at [400, 66] on div "Daily StandUp Manager / Project 3 : Development / Policy Editor Policy Editor R…" at bounding box center [694, 291] width 1069 height 583
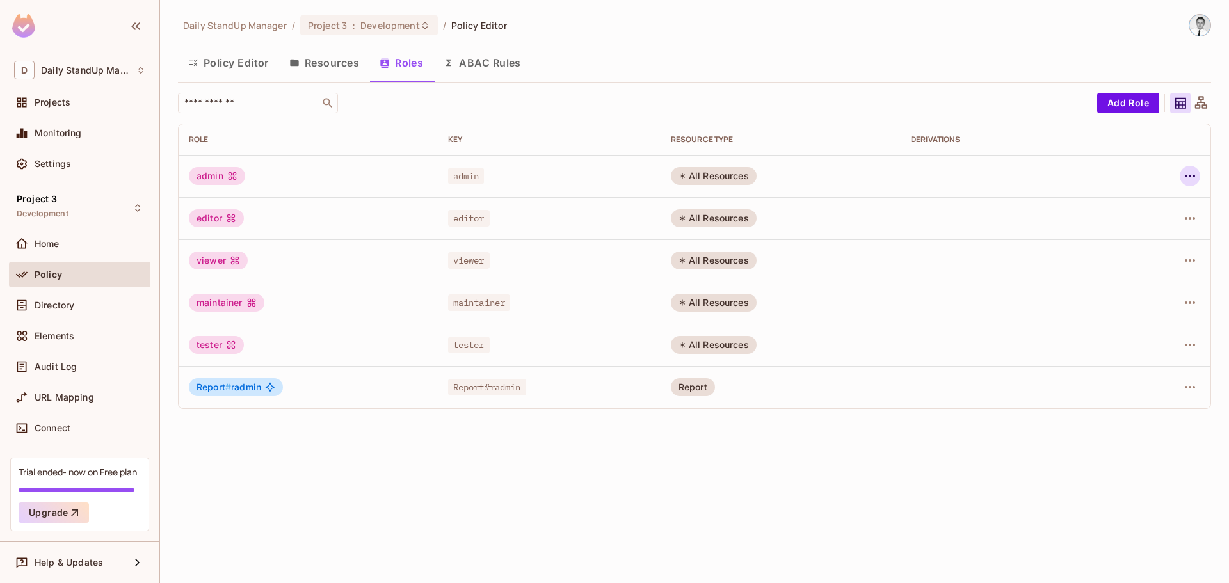
click at [1182, 176] on button "button" at bounding box center [1190, 176] width 20 height 20
click at [1165, 211] on li "Edit Role" at bounding box center [1134, 205] width 113 height 28
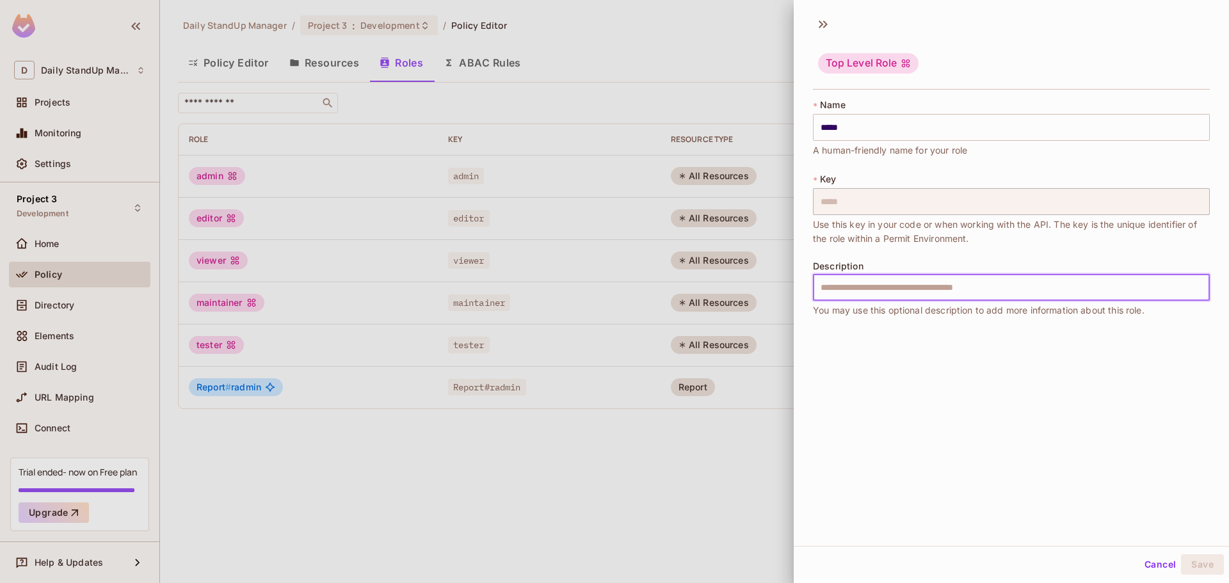
click at [881, 292] on input "text" at bounding box center [1011, 287] width 397 height 27
click at [1050, 392] on div "Top Level Role * Name ***** ​ A human-friendly name for your role * Key ***** ​…" at bounding box center [1011, 277] width 435 height 537
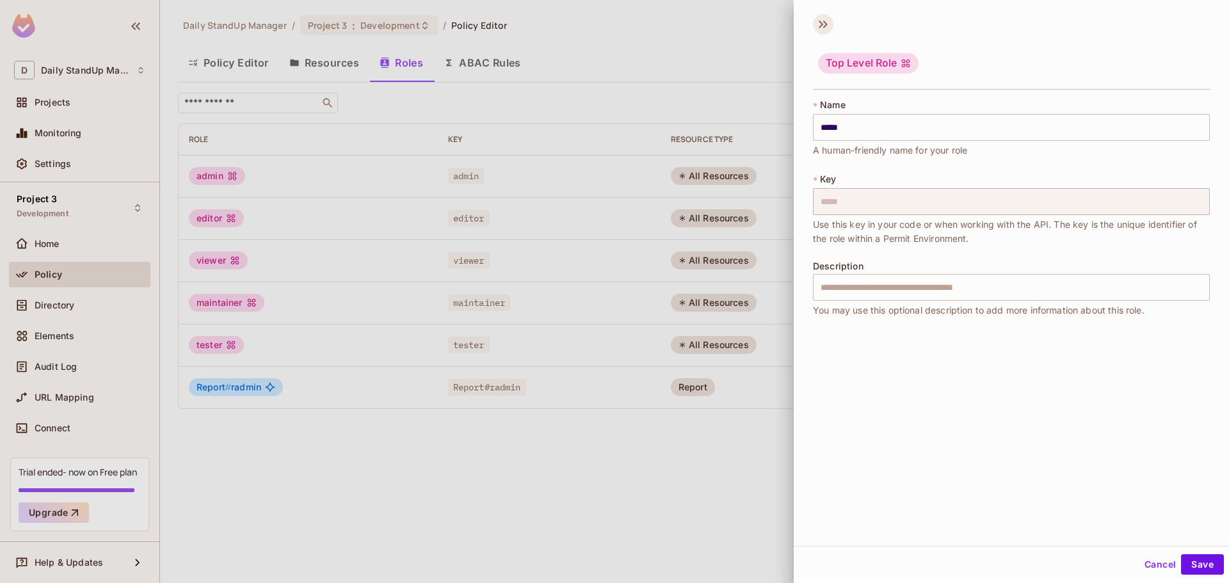
click at [818, 23] on icon at bounding box center [823, 24] width 20 height 20
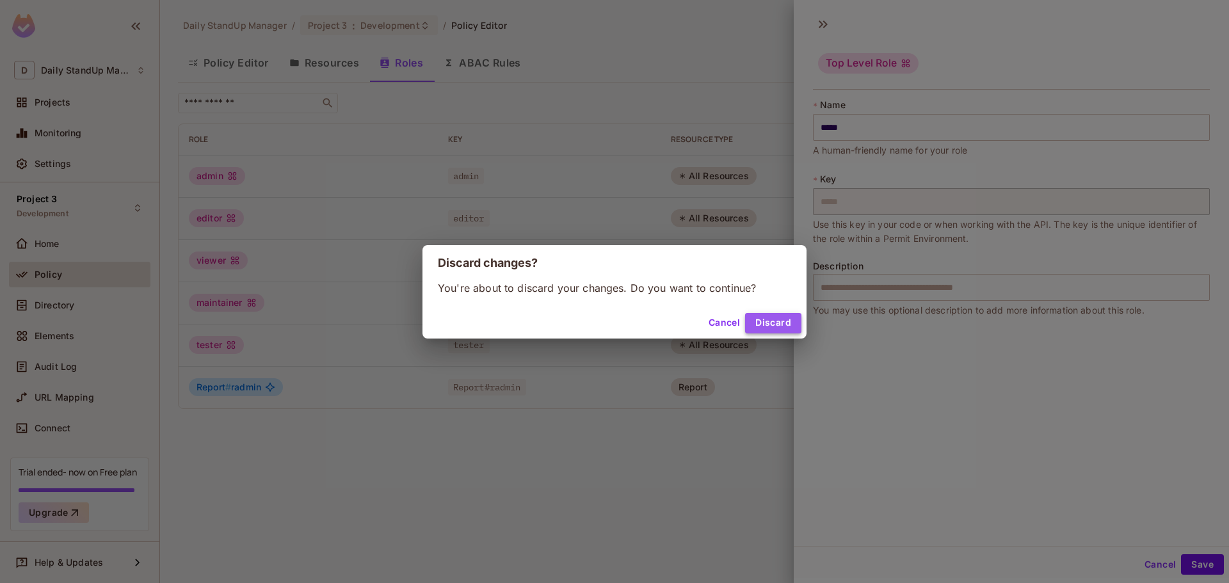
click at [775, 323] on button "Discard" at bounding box center [773, 323] width 56 height 20
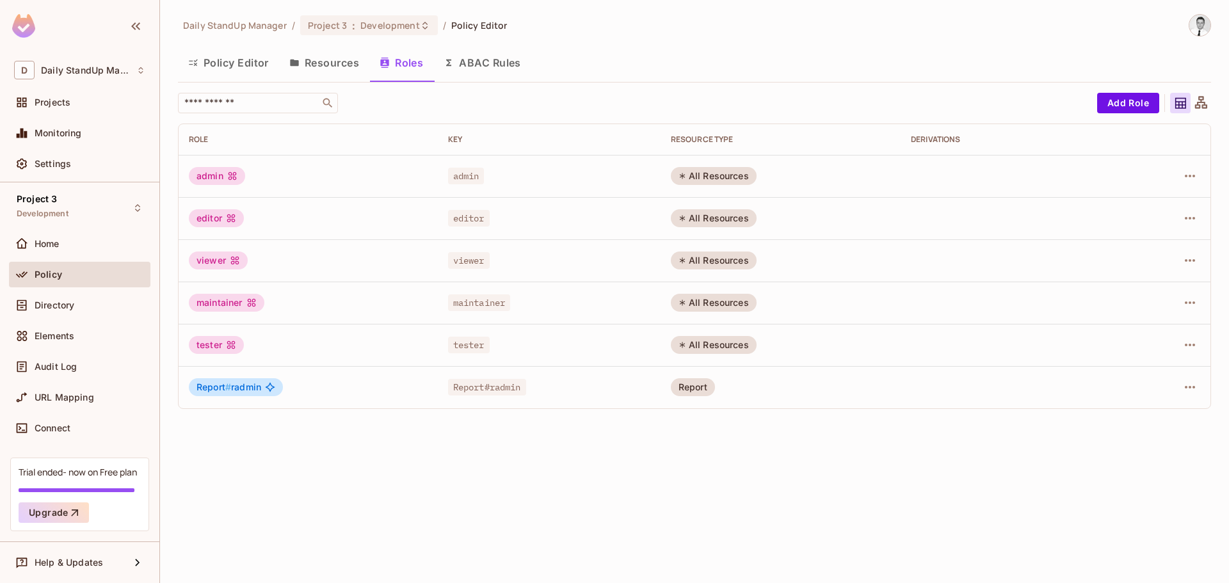
click at [690, 88] on div "Daily StandUp Manager / Project 3 : Development / Policy Editor Policy Editor R…" at bounding box center [694, 216] width 1033 height 405
click at [306, 62] on button "Resources" at bounding box center [324, 63] width 90 height 32
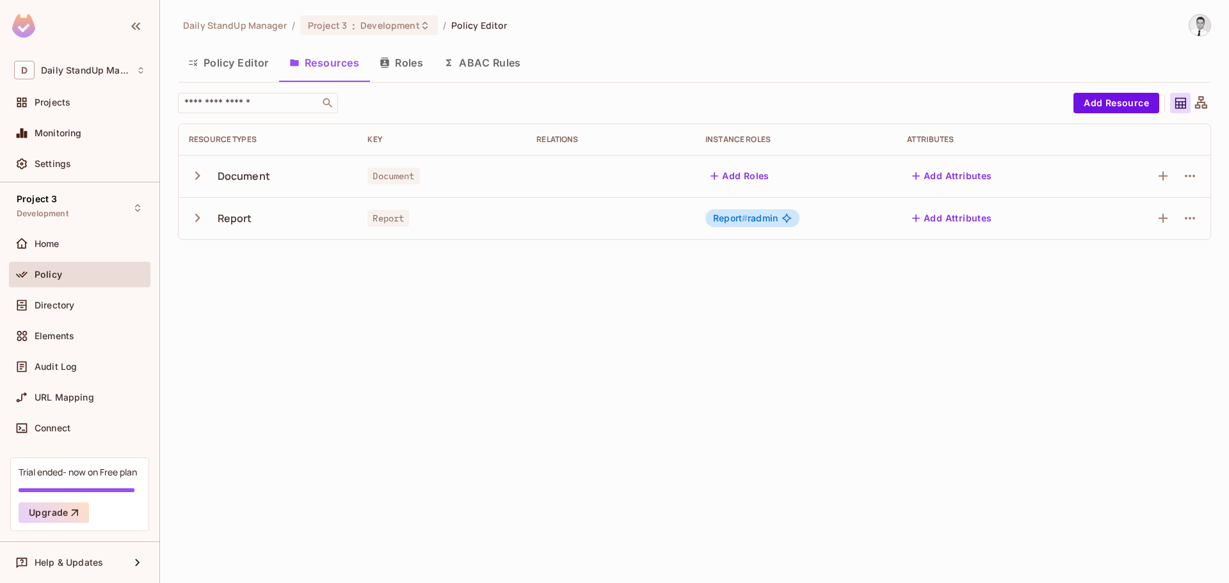
click at [196, 179] on icon "button" at bounding box center [197, 175] width 17 height 17
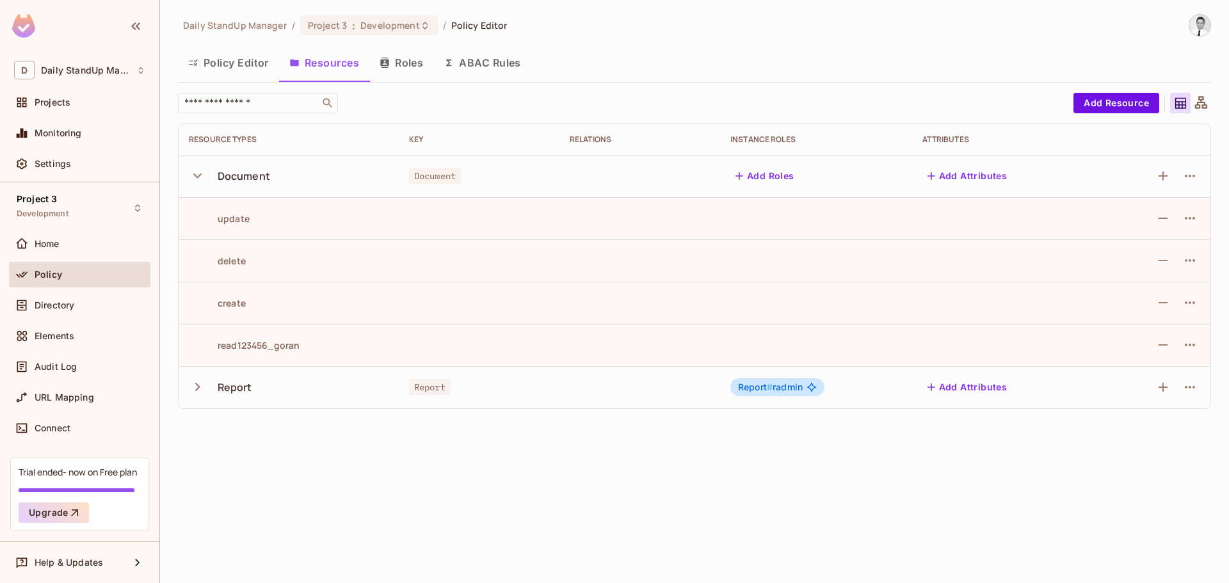
click at [417, 65] on button "Roles" at bounding box center [401, 63] width 64 height 32
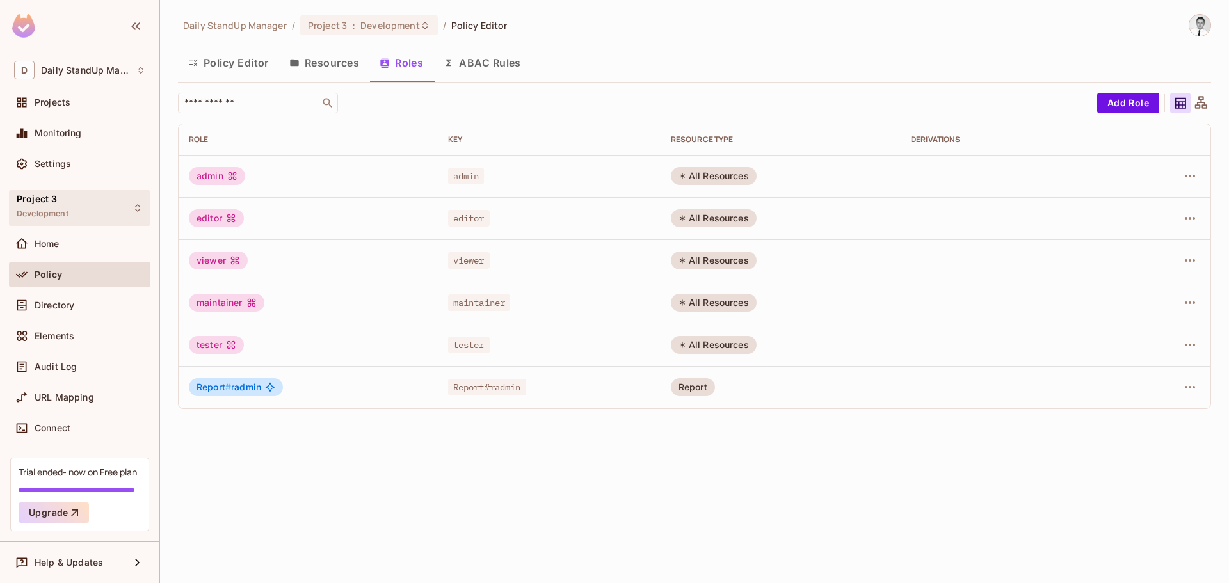
click at [83, 200] on div "Project 3 Development" at bounding box center [79, 207] width 141 height 35
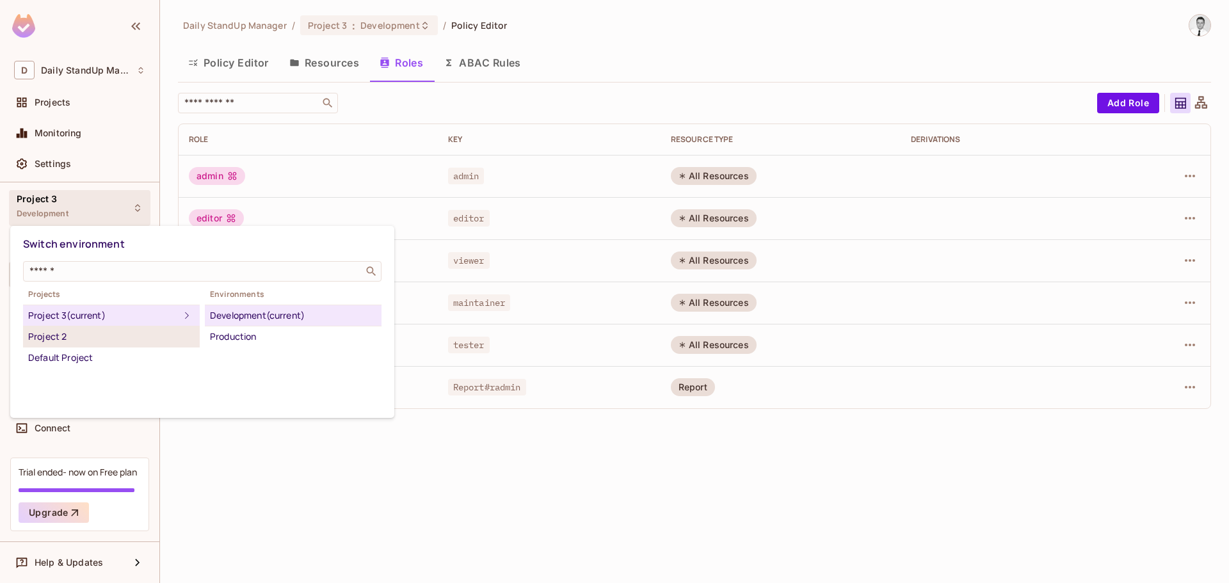
click at [82, 338] on div "Project 2" at bounding box center [111, 336] width 166 height 15
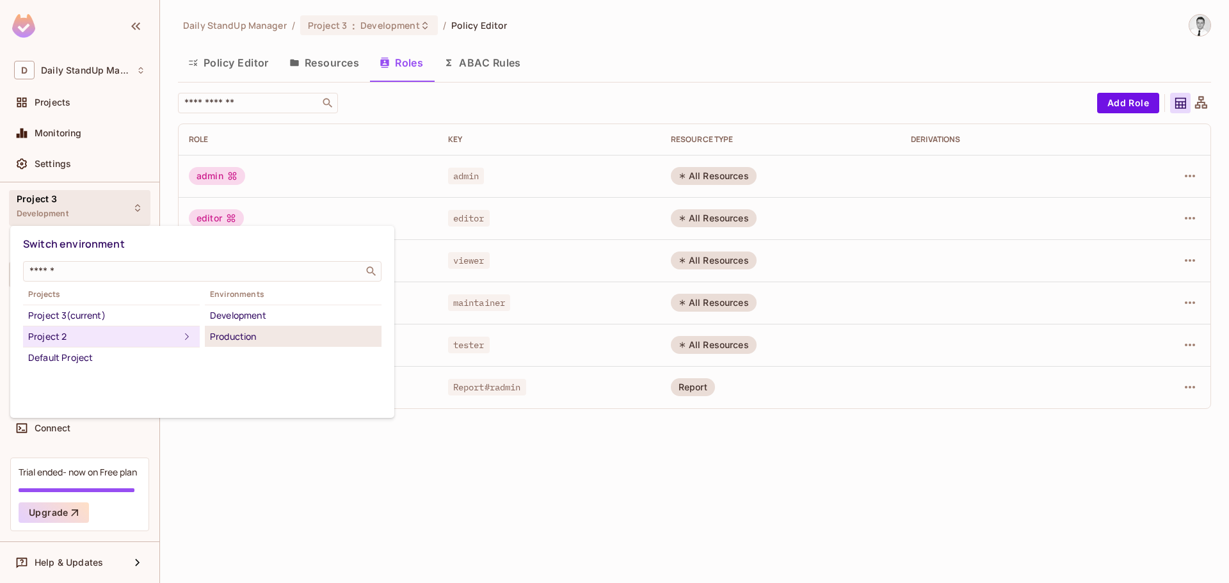
click at [252, 335] on div "Production" at bounding box center [293, 336] width 166 height 15
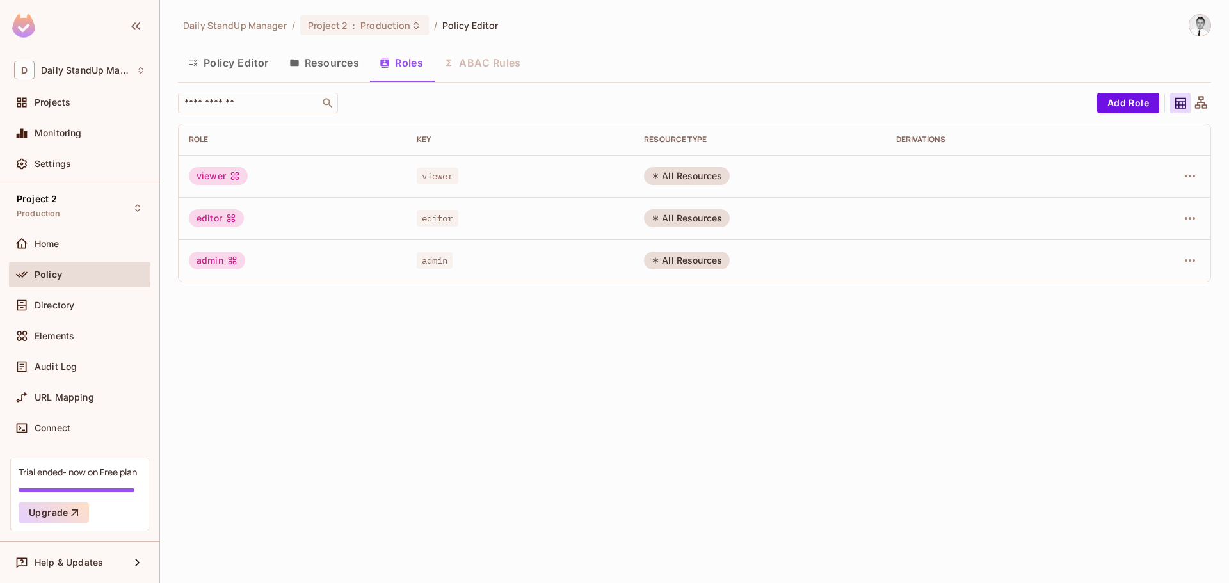
click at [316, 75] on button "Resources" at bounding box center [324, 63] width 90 height 32
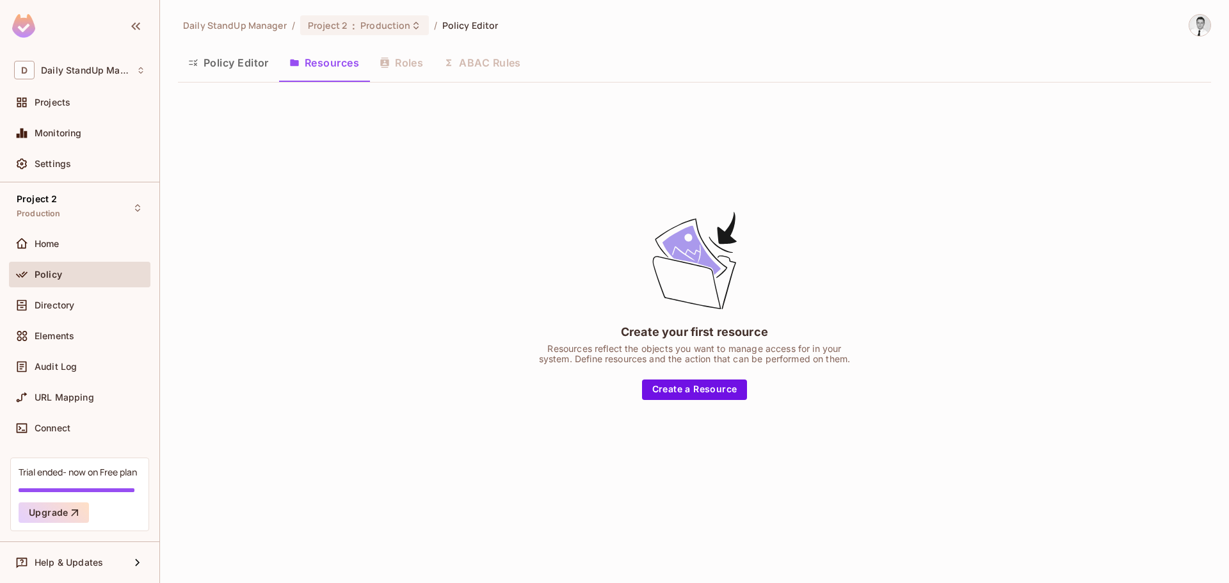
click at [240, 65] on button "Policy Editor" at bounding box center [228, 63] width 101 height 32
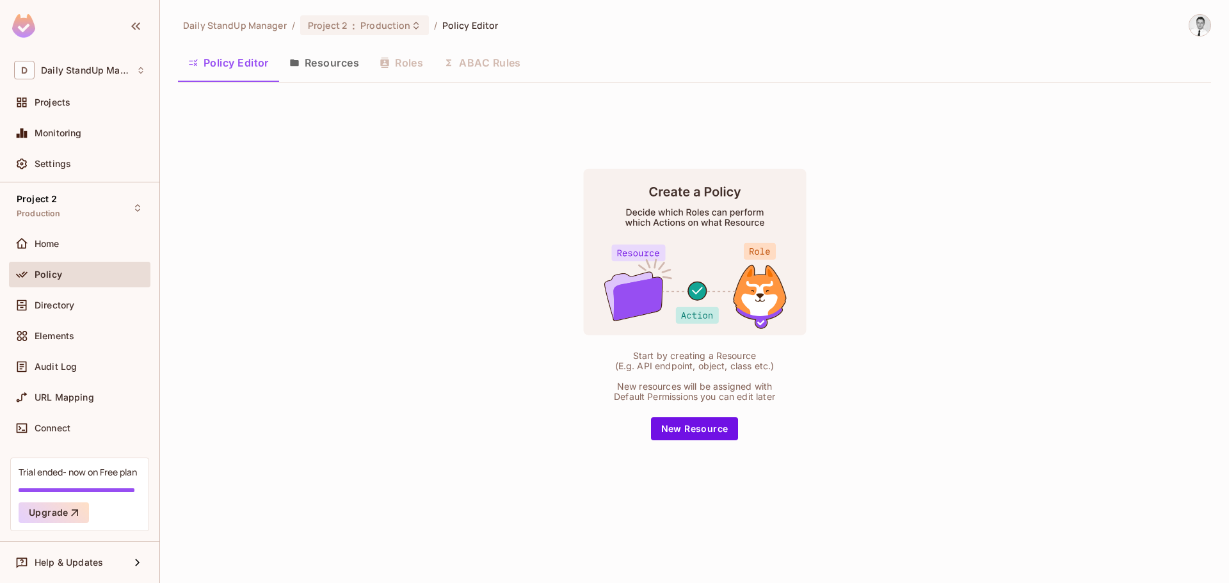
drag, startPoint x: 397, startPoint y: 54, endPoint x: 402, endPoint y: 60, distance: 7.2
click at [402, 60] on div "Policy Editor Resources Roles ABAC Rules" at bounding box center [694, 63] width 1033 height 32
click at [330, 63] on button "Resources" at bounding box center [324, 63] width 90 height 32
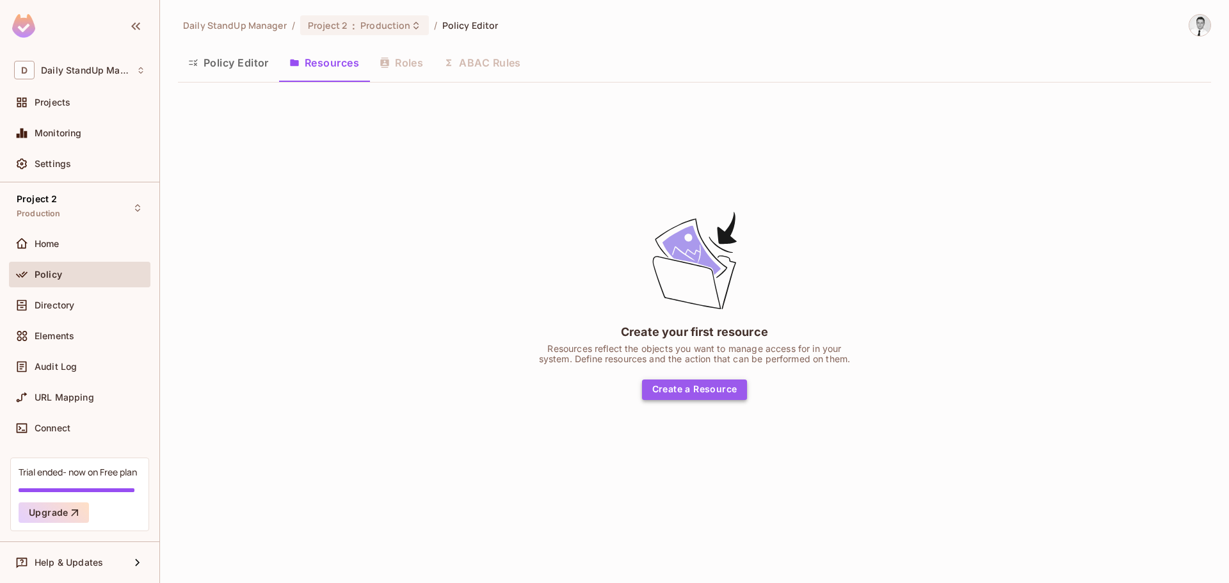
click at [688, 389] on button "Create a Resource" at bounding box center [695, 390] width 106 height 20
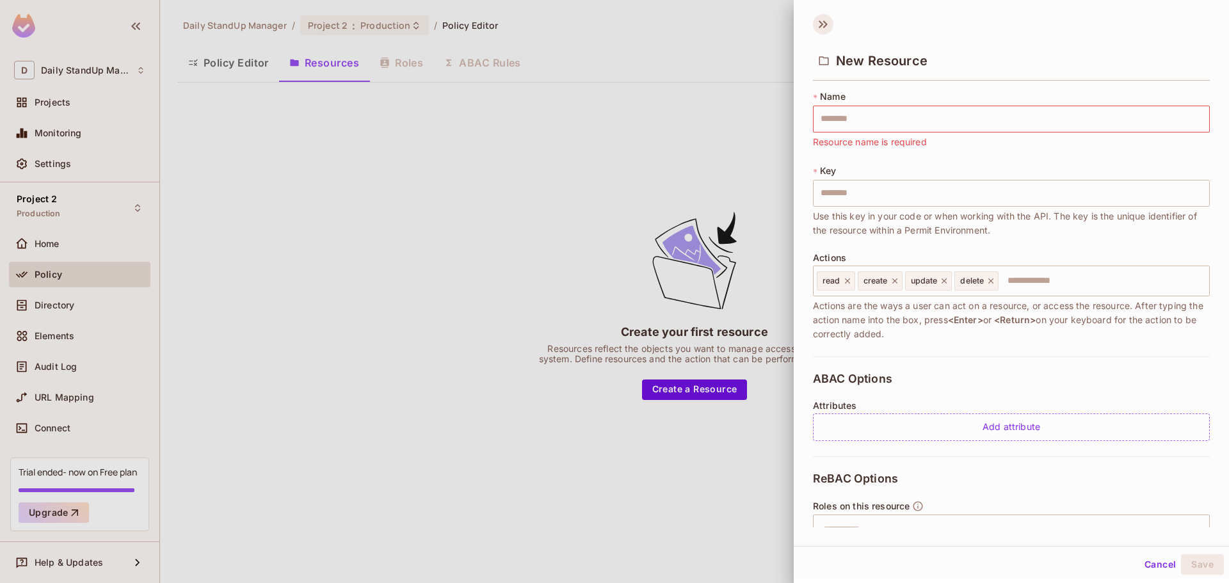
click at [818, 21] on icon at bounding box center [823, 24] width 20 height 20
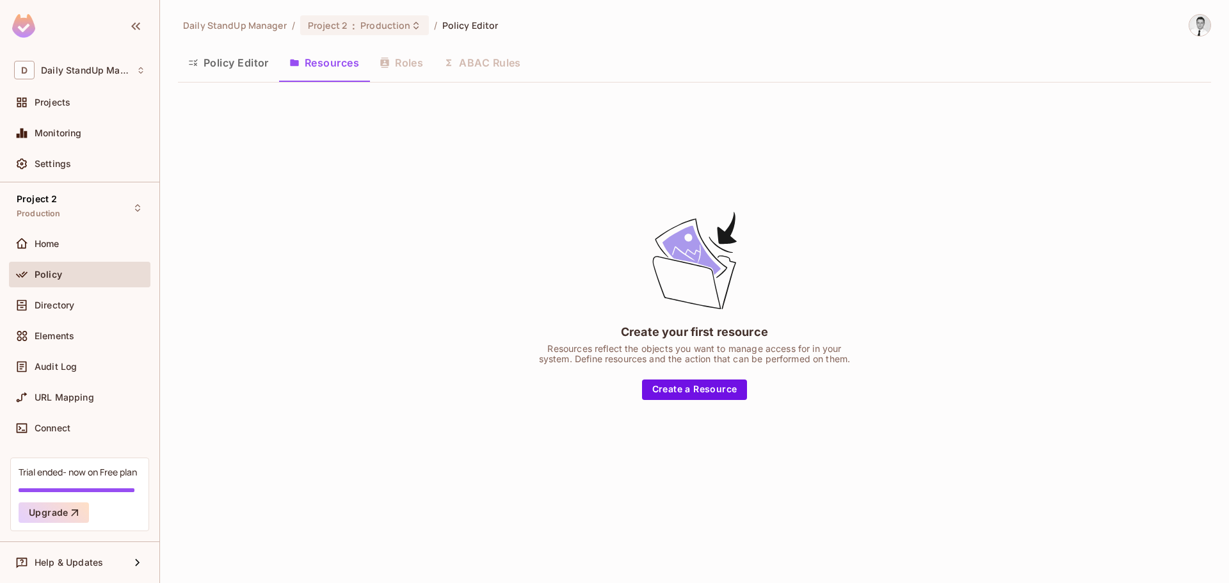
click at [423, 65] on div "Policy Editor Resources Roles ABAC Rules" at bounding box center [694, 63] width 1033 height 32
click at [224, 24] on span "Daily StandUp Manager" at bounding box center [235, 25] width 104 height 12
drag, startPoint x: 358, startPoint y: 118, endPoint x: 296, endPoint y: 93, distance: 66.6
click at [350, 115] on div "Create your first resource Resources reflect the objects you want to manage acc…" at bounding box center [694, 304] width 1033 height 423
click at [250, 56] on button "Policy Editor" at bounding box center [228, 63] width 101 height 32
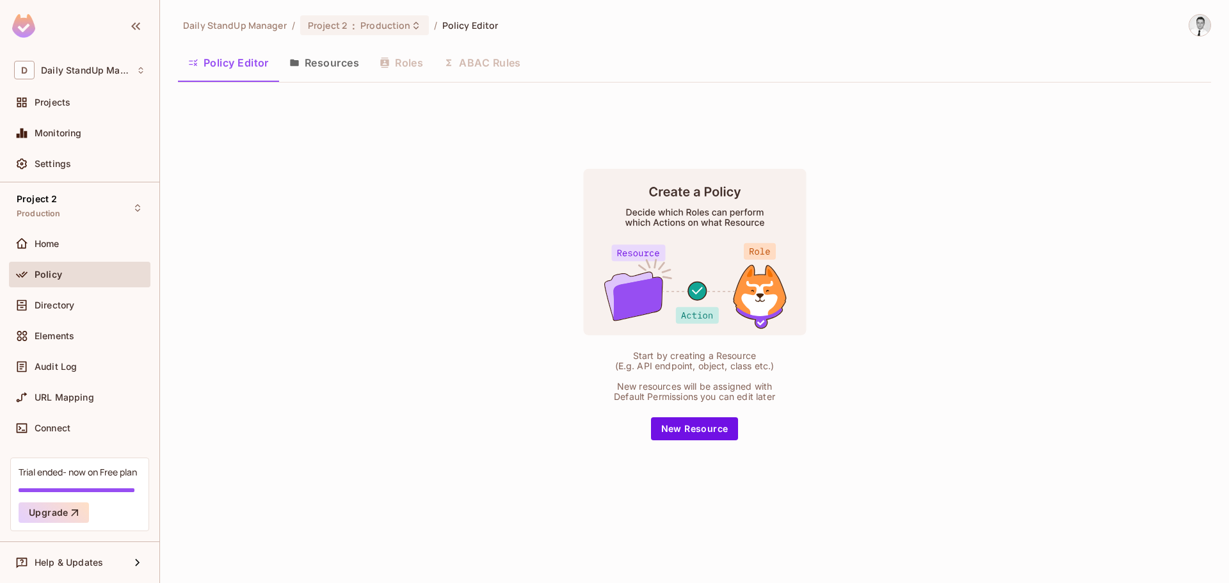
click at [316, 56] on button "Resources" at bounding box center [324, 63] width 90 height 32
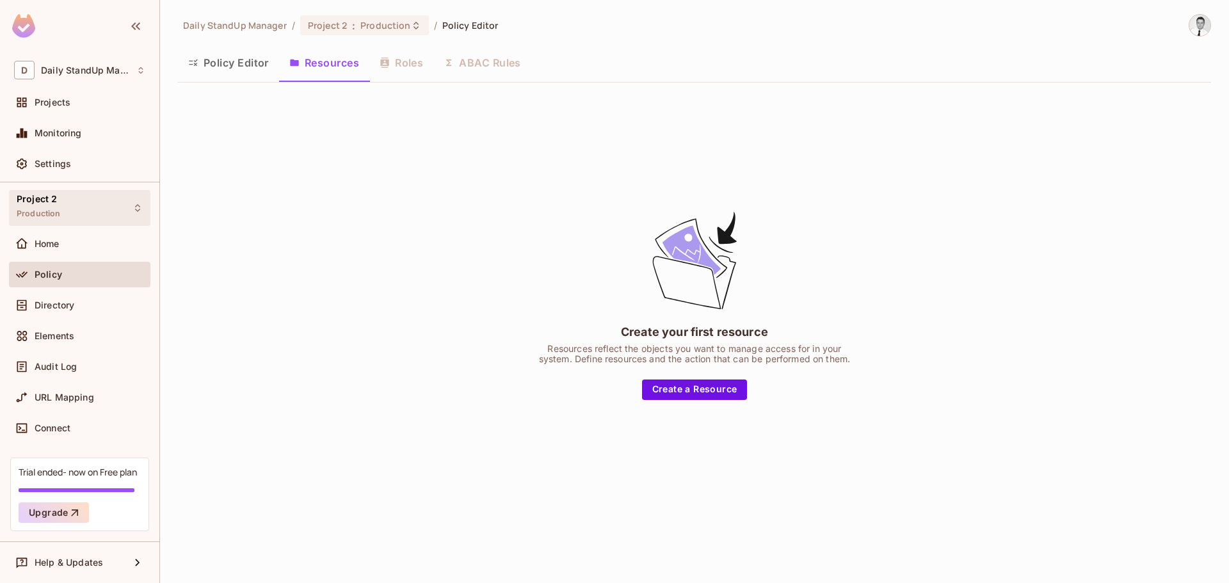
click at [86, 211] on div "Project 2 Production" at bounding box center [79, 207] width 141 height 35
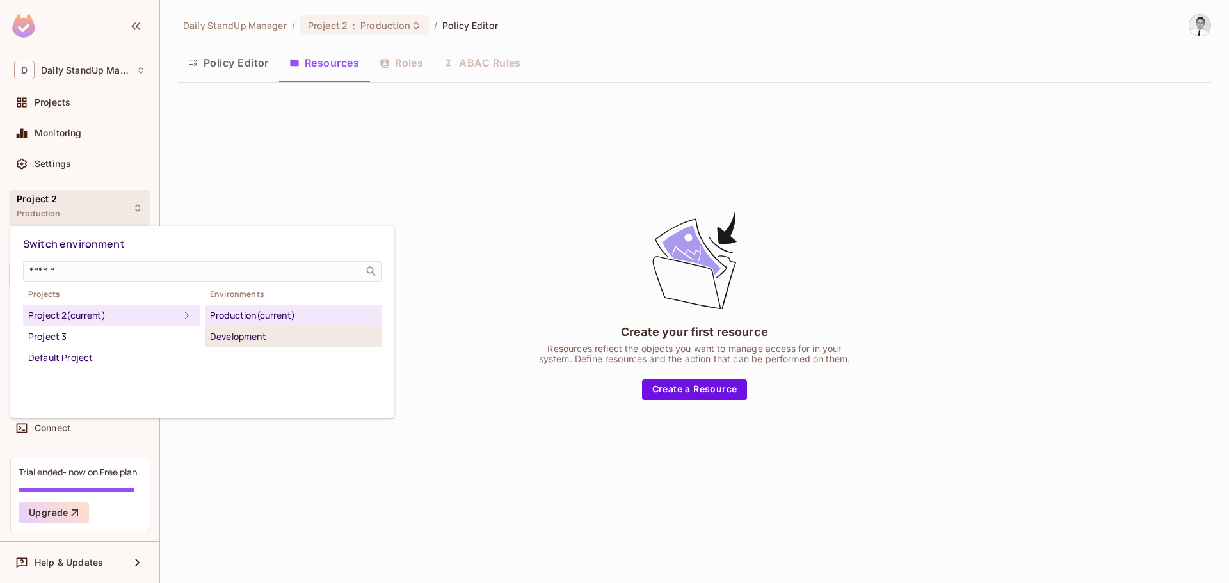
click at [239, 335] on div "Development" at bounding box center [293, 336] width 166 height 15
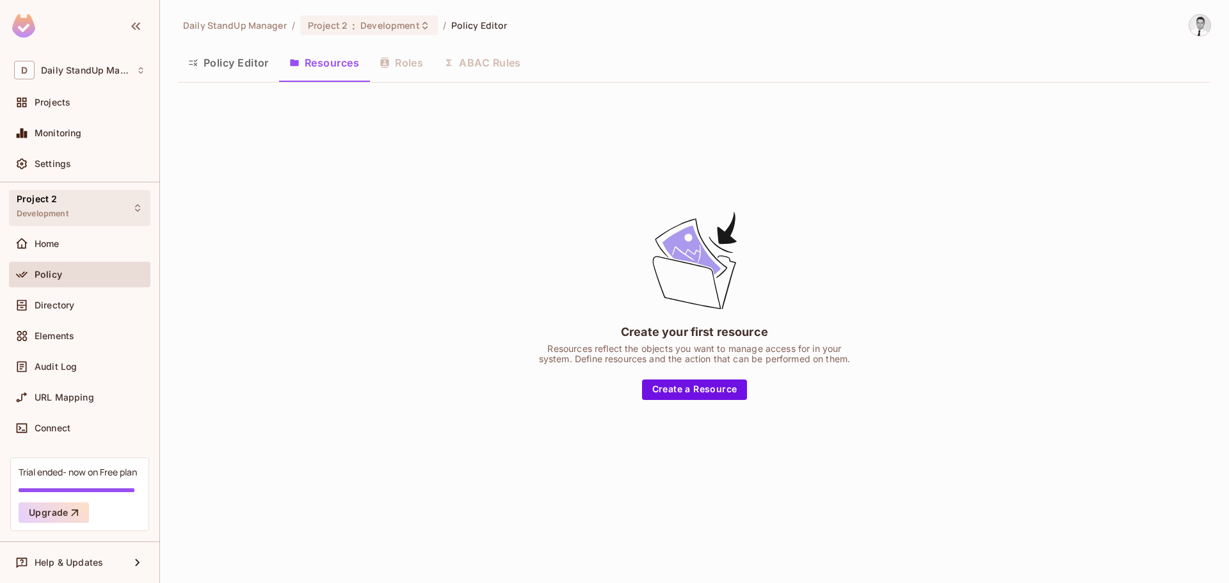
click at [80, 214] on div "Project 2 Development" at bounding box center [79, 207] width 141 height 35
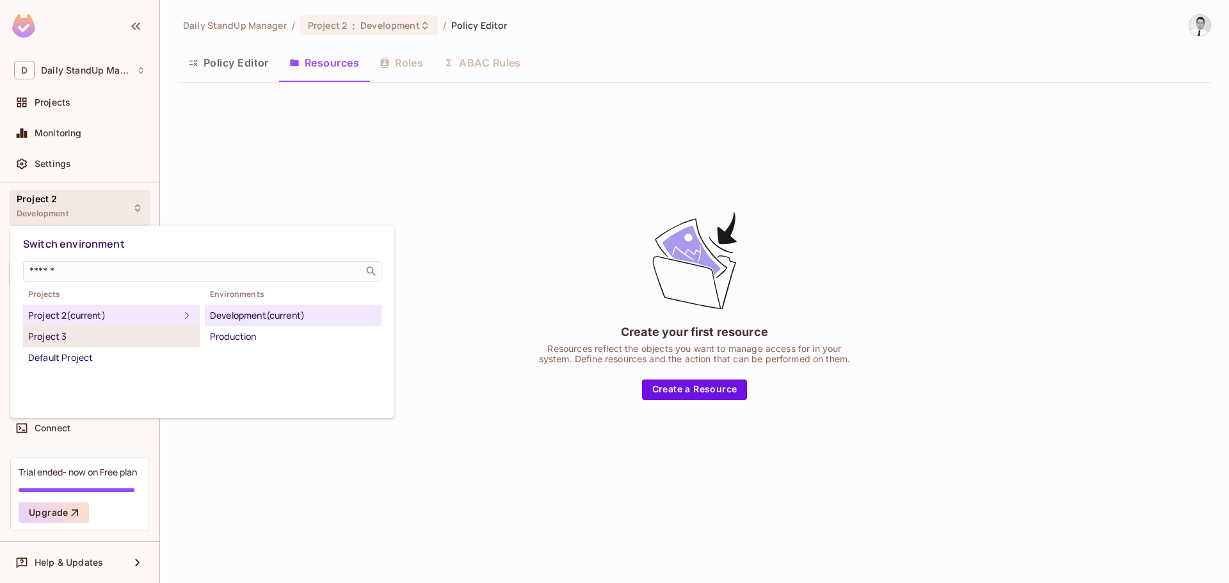
click at [105, 330] on div "Project 3" at bounding box center [111, 336] width 166 height 15
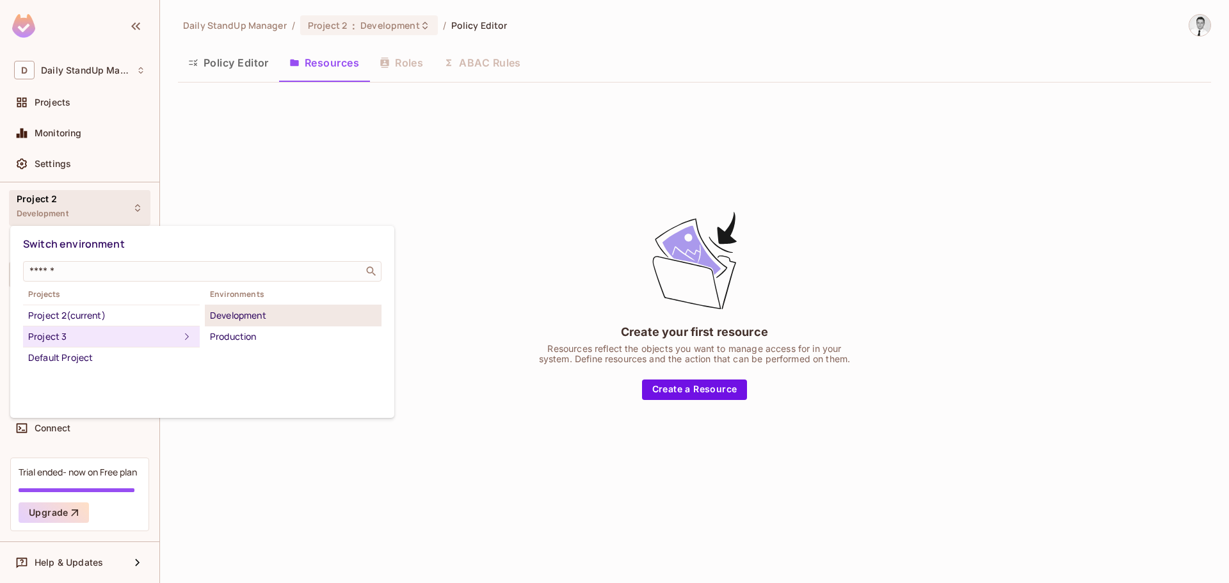
click at [255, 316] on div "Development" at bounding box center [293, 315] width 166 height 15
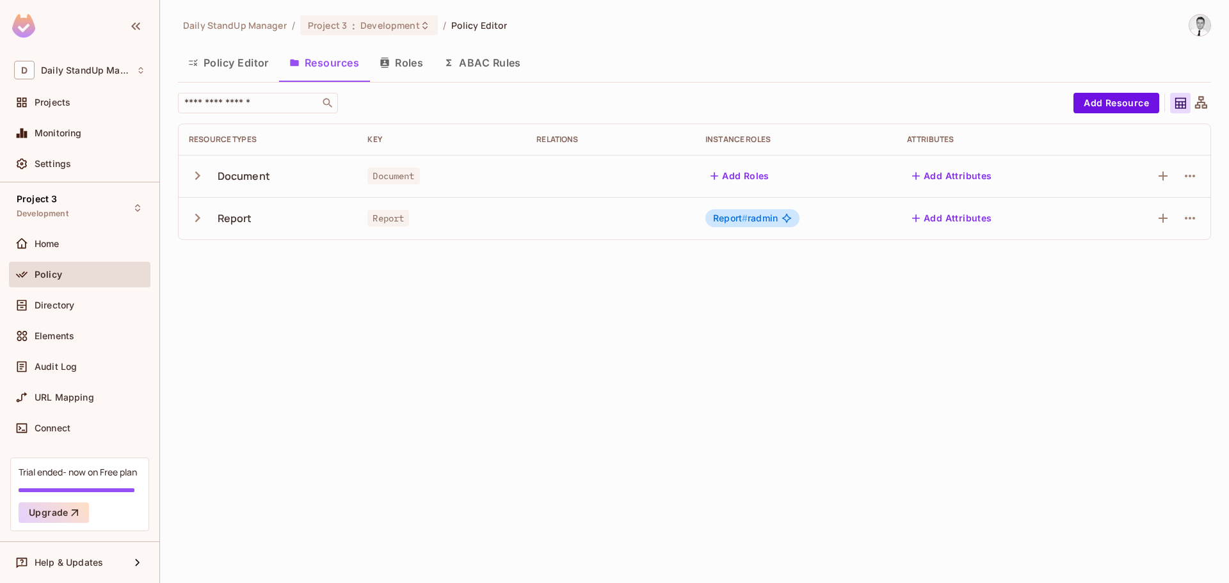
click at [404, 69] on button "Roles" at bounding box center [401, 63] width 64 height 32
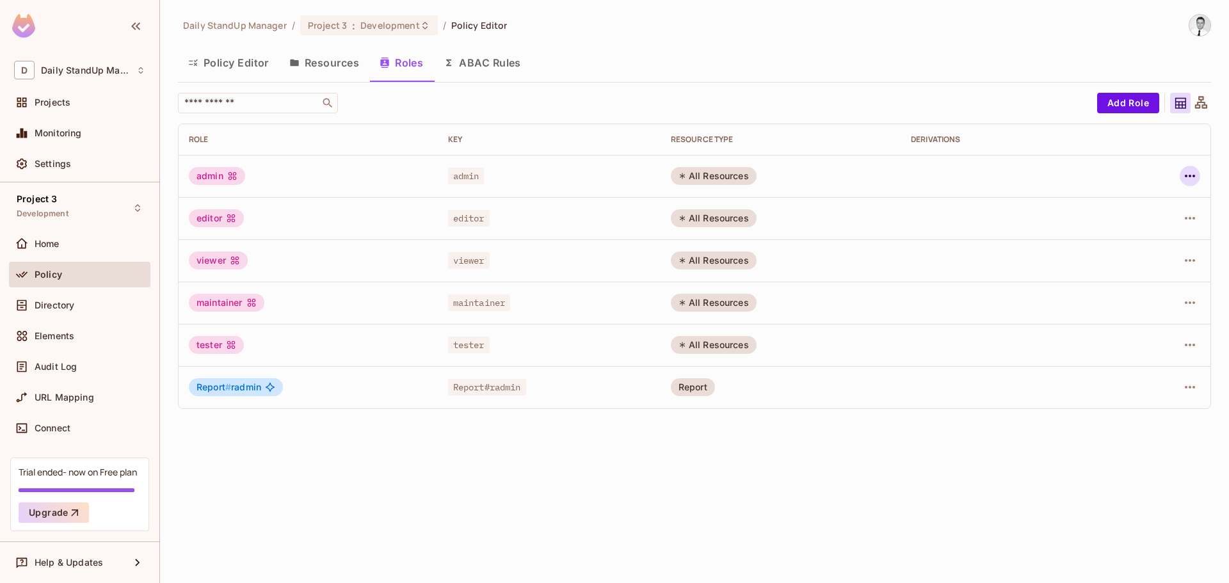
click at [1192, 171] on icon "button" at bounding box center [1190, 175] width 15 height 15
click at [1123, 108] on div at bounding box center [614, 291] width 1229 height 583
click at [1125, 100] on button "Add Role" at bounding box center [1128, 103] width 62 height 20
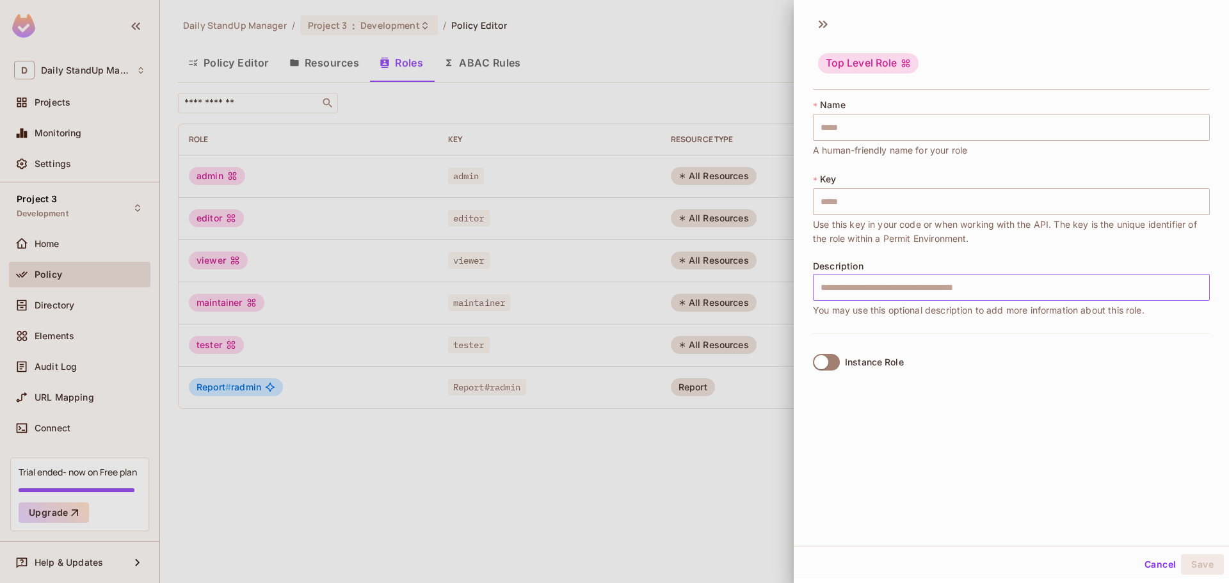
click at [874, 287] on input "text" at bounding box center [1011, 287] width 397 height 27
click at [834, 409] on div "Top Level Role * Name ​ A human-friendly name for your role * Key ​ Use this ke…" at bounding box center [1011, 277] width 435 height 537
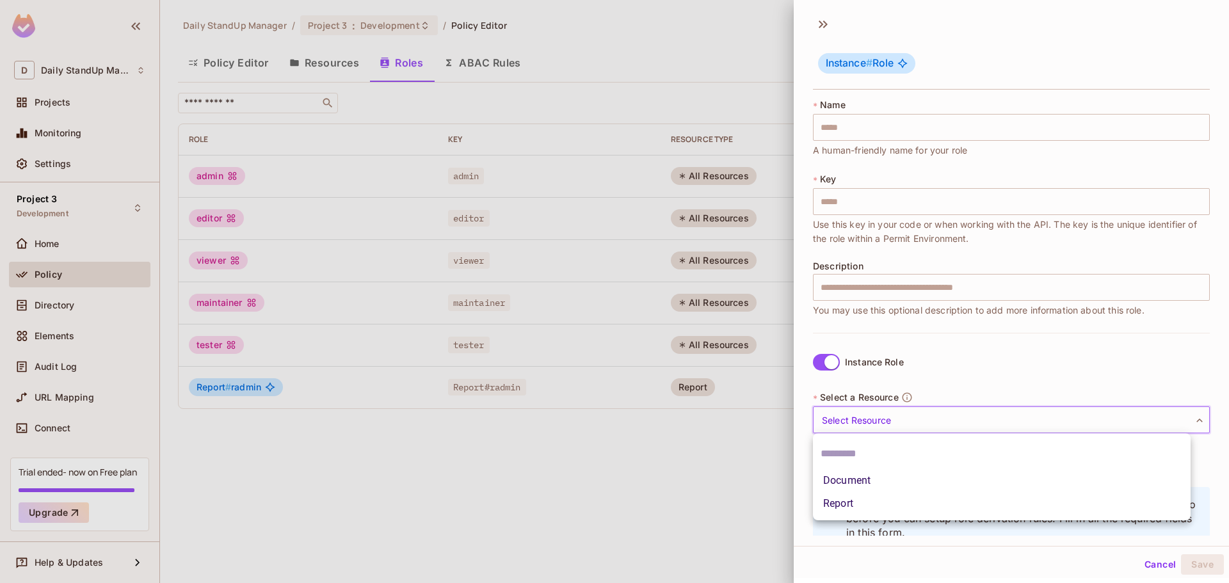
click at [909, 422] on body "D Daily StandUp Manager Projects Monitoring Settings Project 3 Development Home…" at bounding box center [614, 291] width 1229 height 583
click at [872, 481] on li "Document" at bounding box center [1002, 480] width 378 height 23
type input "********"
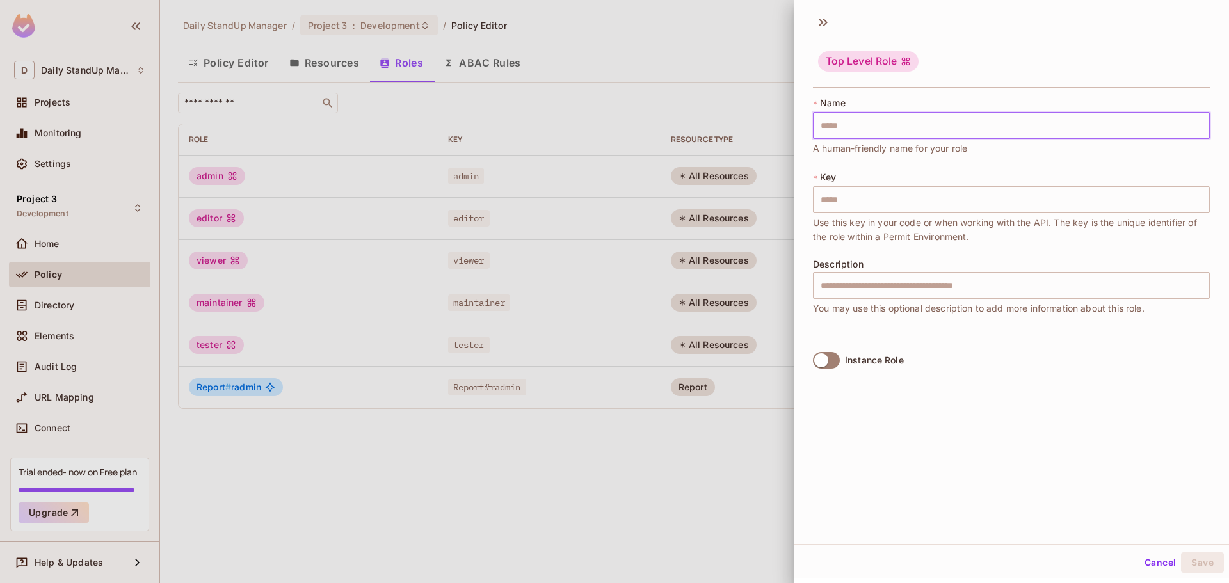
click at [899, 126] on input "text" at bounding box center [1011, 125] width 397 height 27
drag, startPoint x: 1011, startPoint y: 69, endPoint x: 983, endPoint y: 64, distance: 28.6
click at [1010, 69] on div "Top Level Role" at bounding box center [1011, 62] width 397 height 51
click at [824, 19] on icon at bounding box center [825, 23] width 4 height 8
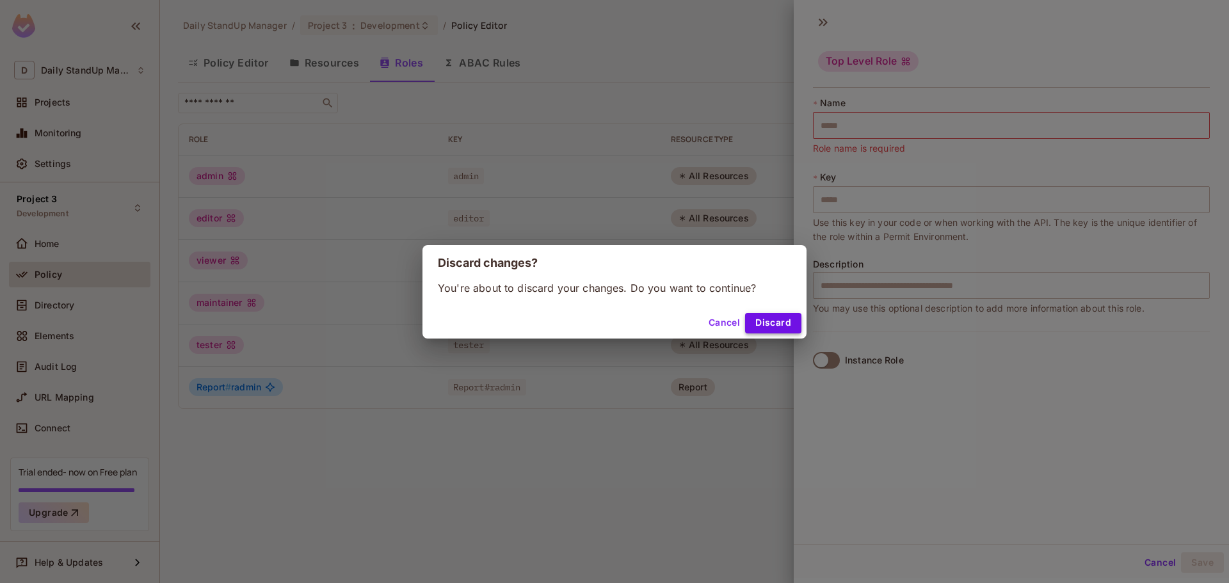
click at [765, 318] on button "Discard" at bounding box center [773, 323] width 56 height 20
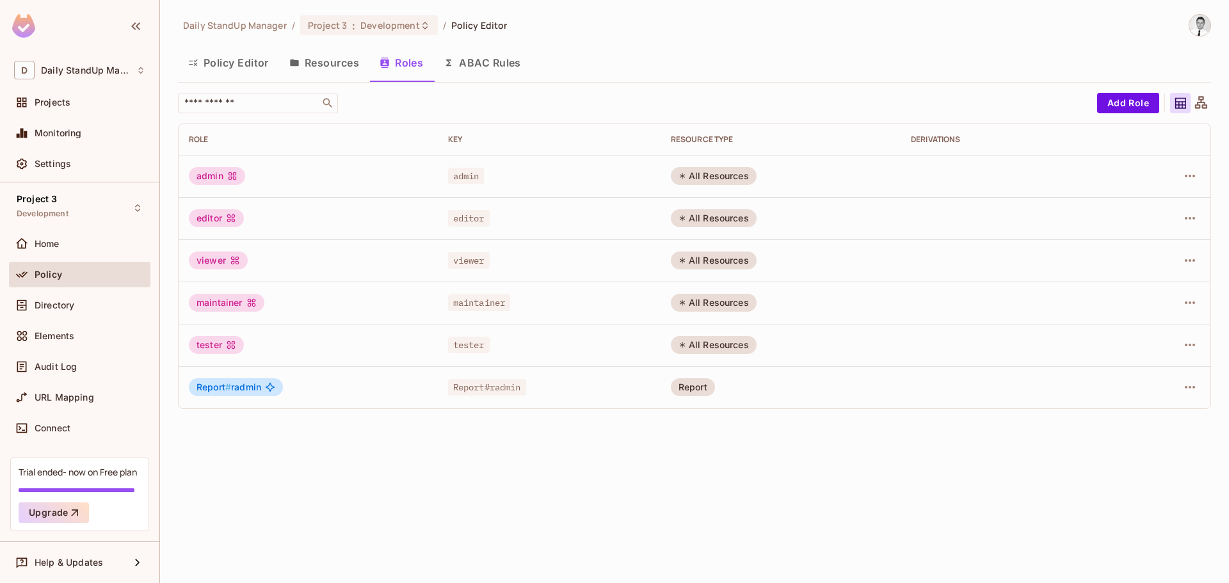
click at [500, 56] on button "ABAC Rules" at bounding box center [482, 63] width 98 height 32
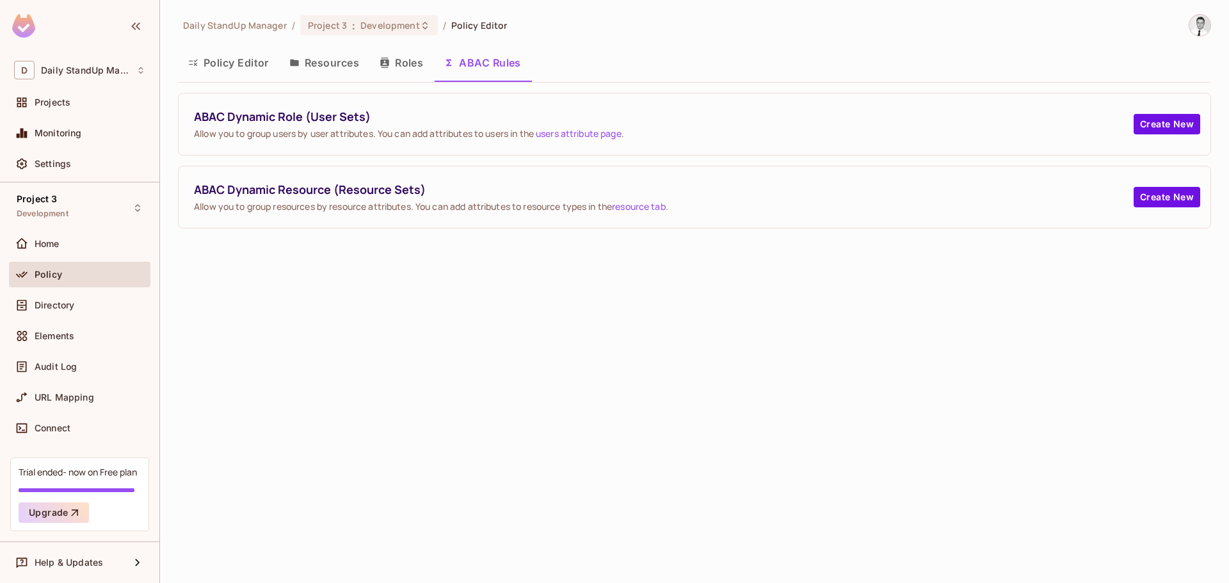
click at [341, 69] on button "Resources" at bounding box center [324, 63] width 90 height 32
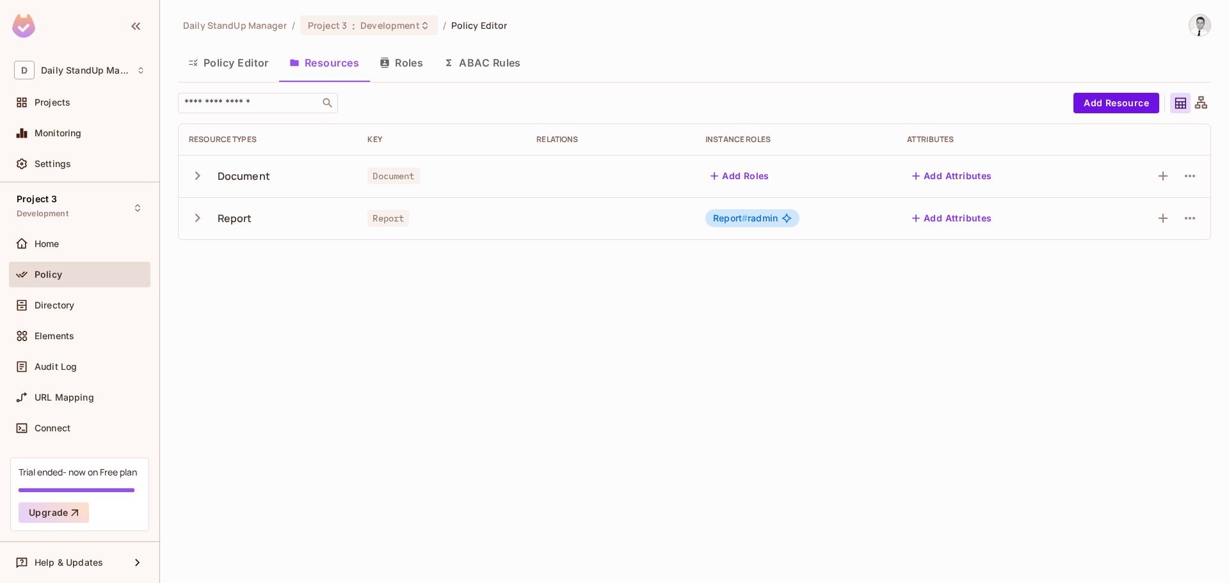
click at [230, 66] on button "Policy Editor" at bounding box center [228, 63] width 101 height 32
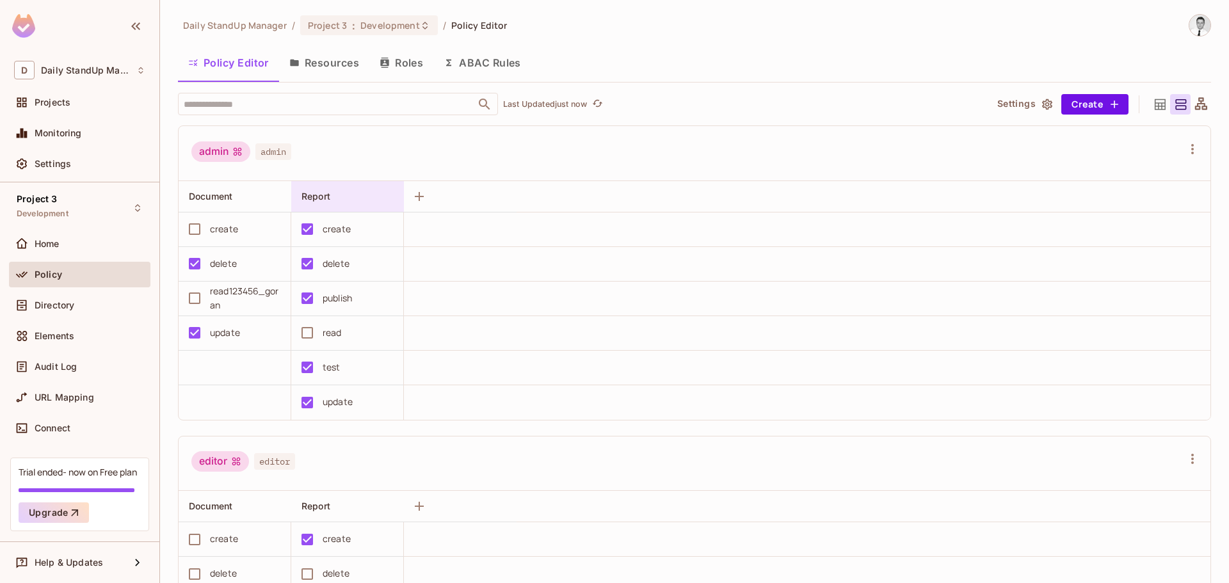
click at [339, 198] on div "Report" at bounding box center [344, 196] width 85 height 13
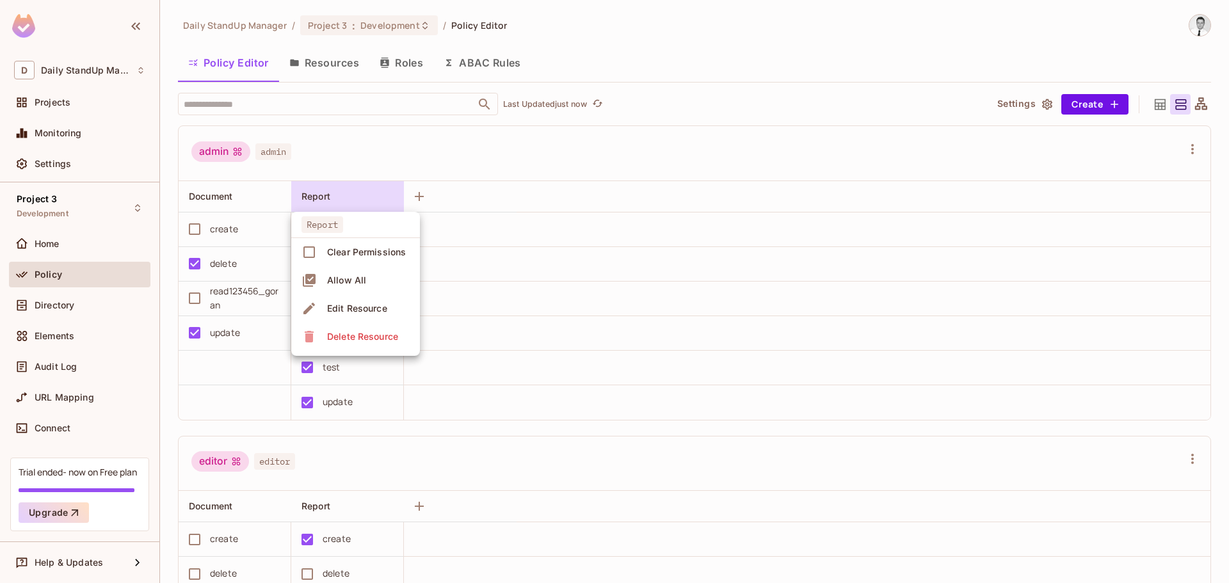
click at [526, 191] on div at bounding box center [614, 291] width 1229 height 583
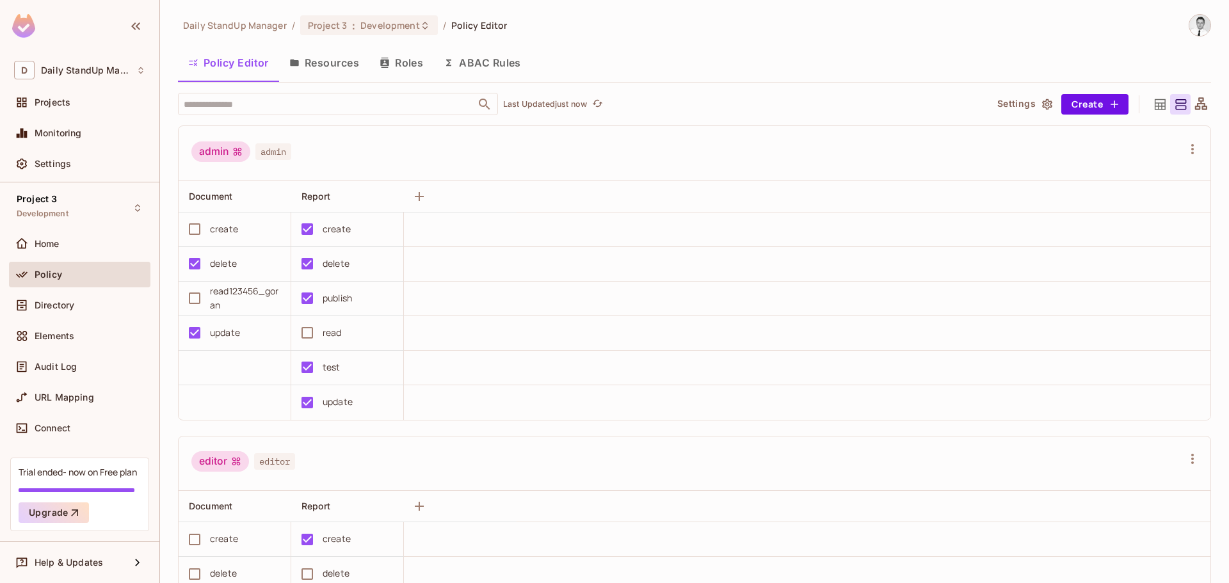
click at [266, 148] on span "admin" at bounding box center [273, 151] width 36 height 17
click at [821, 156] on div "admin admin" at bounding box center [686, 153] width 991 height 24
click at [367, 131] on div "admin admin" at bounding box center [695, 153] width 1032 height 55
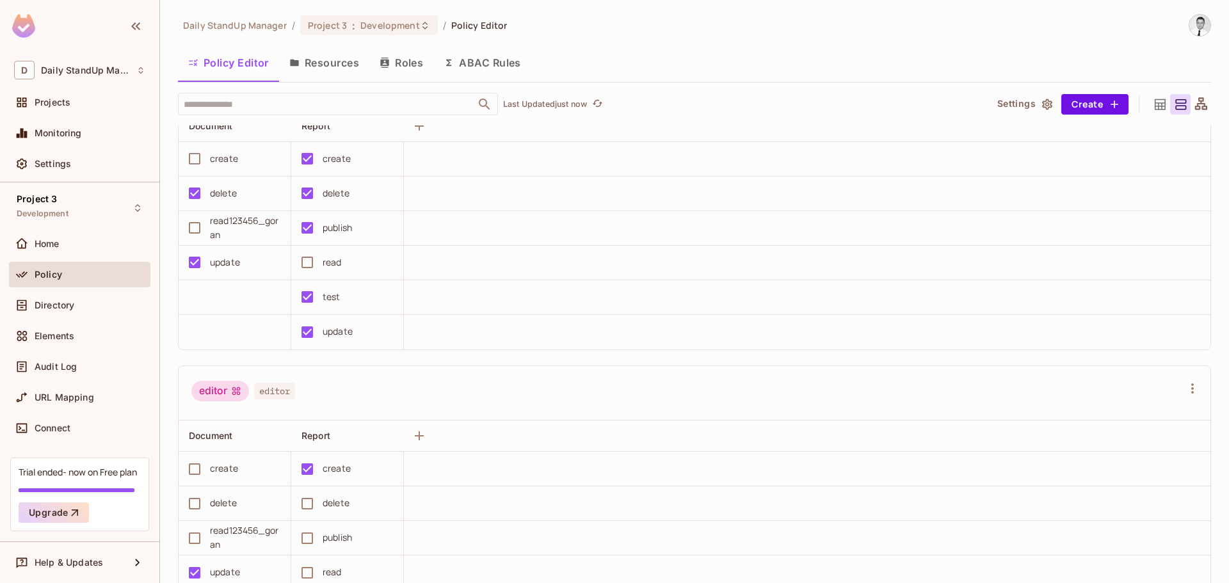
scroll to position [64, 0]
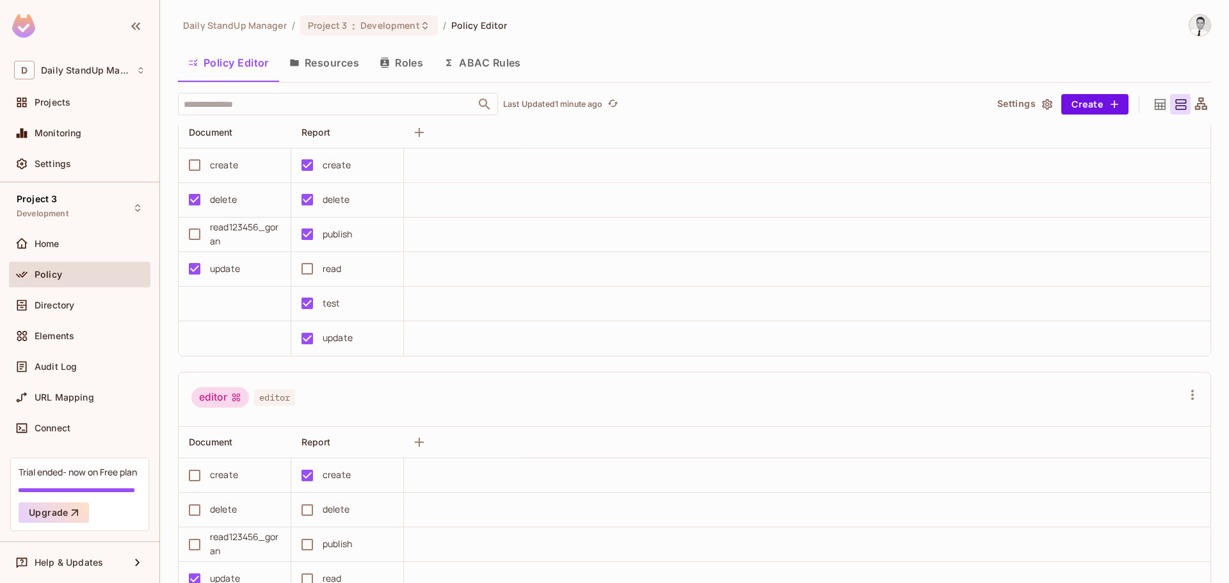
drag, startPoint x: 412, startPoint y: 65, endPoint x: 359, endPoint y: 124, distance: 79.3
click at [412, 65] on button "Roles" at bounding box center [401, 63] width 64 height 32
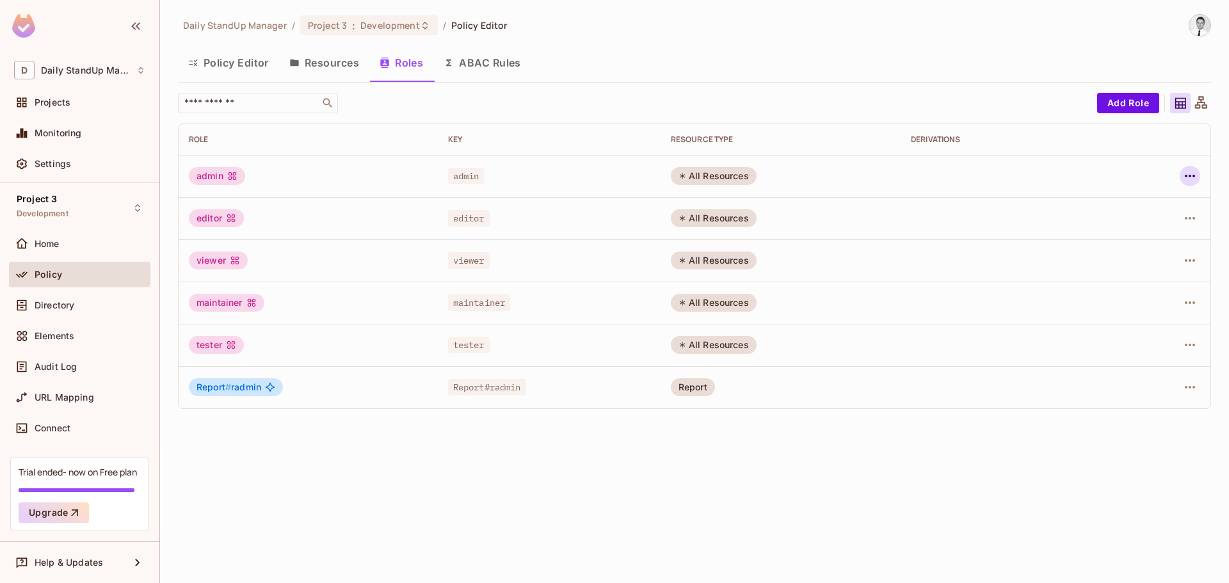
click at [1189, 172] on icon "button" at bounding box center [1190, 175] width 15 height 15
click at [1141, 202] on div "Edit Role" at bounding box center [1133, 205] width 38 height 13
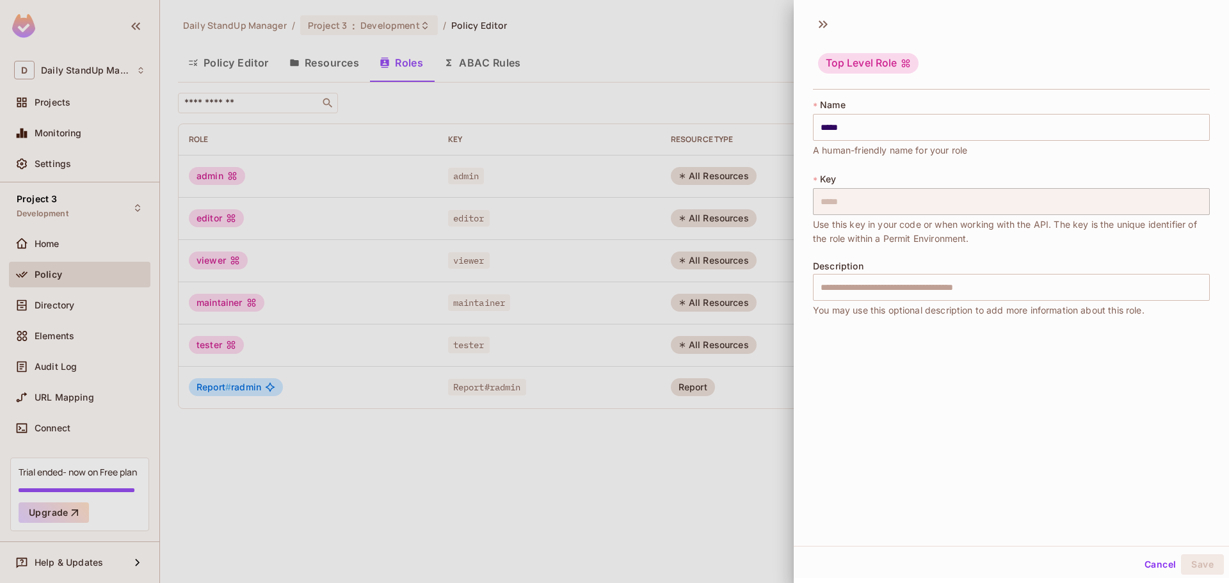
click at [811, 21] on div "Top Level Role" at bounding box center [1011, 53] width 435 height 79
click at [829, 26] on icon at bounding box center [823, 24] width 20 height 20
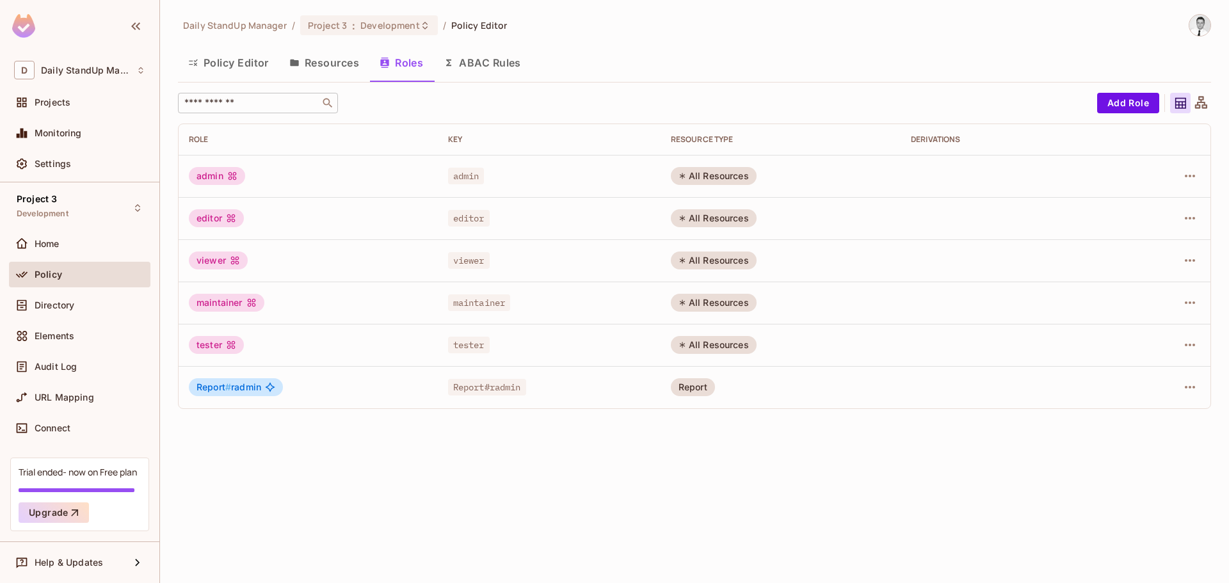
click at [295, 106] on input "text" at bounding box center [249, 103] width 134 height 13
drag, startPoint x: 748, startPoint y: 82, endPoint x: 715, endPoint y: 77, distance: 33.6
click at [747, 81] on div "Policy Editor Resources Roles ABAC Rules" at bounding box center [694, 65] width 1033 height 36
click at [318, 72] on button "Resources" at bounding box center [324, 63] width 90 height 32
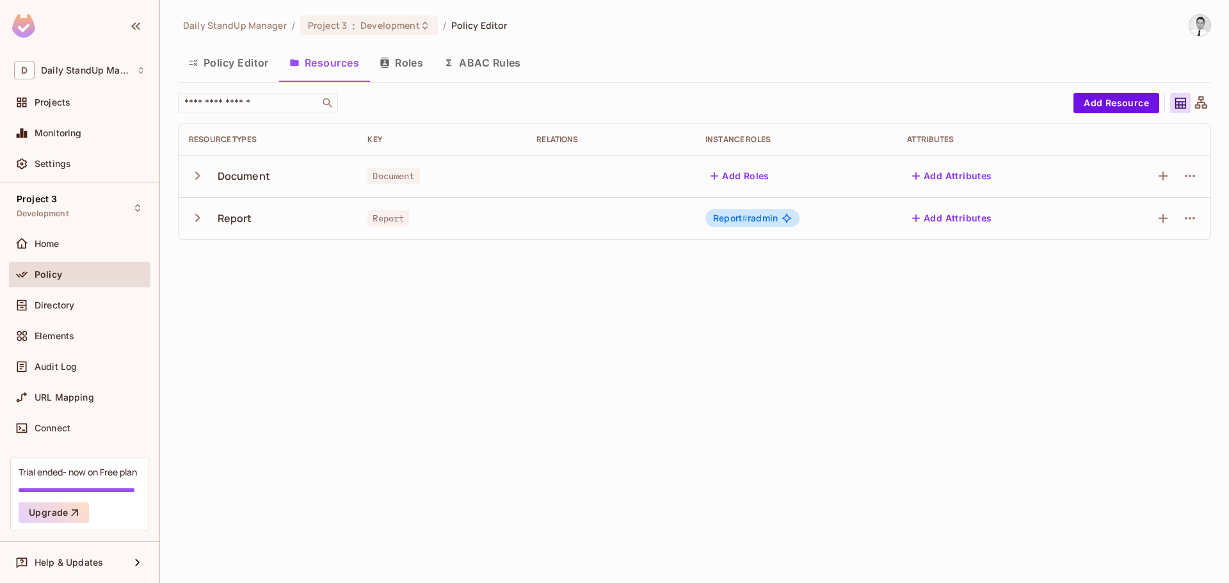
click at [416, 60] on button "Roles" at bounding box center [401, 63] width 64 height 32
